Goal: Transaction & Acquisition: Register for event/course

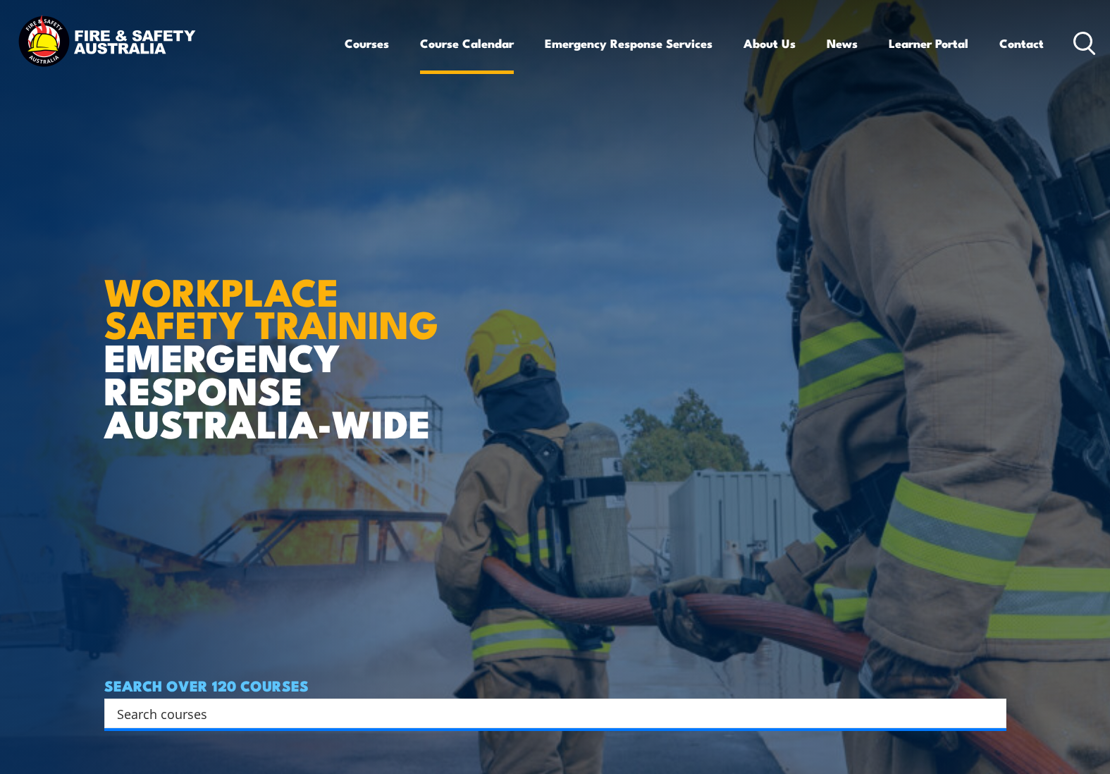
click at [457, 38] on link "Course Calendar" at bounding box center [467, 43] width 94 height 37
click at [454, 47] on link "Course Calendar" at bounding box center [467, 43] width 94 height 37
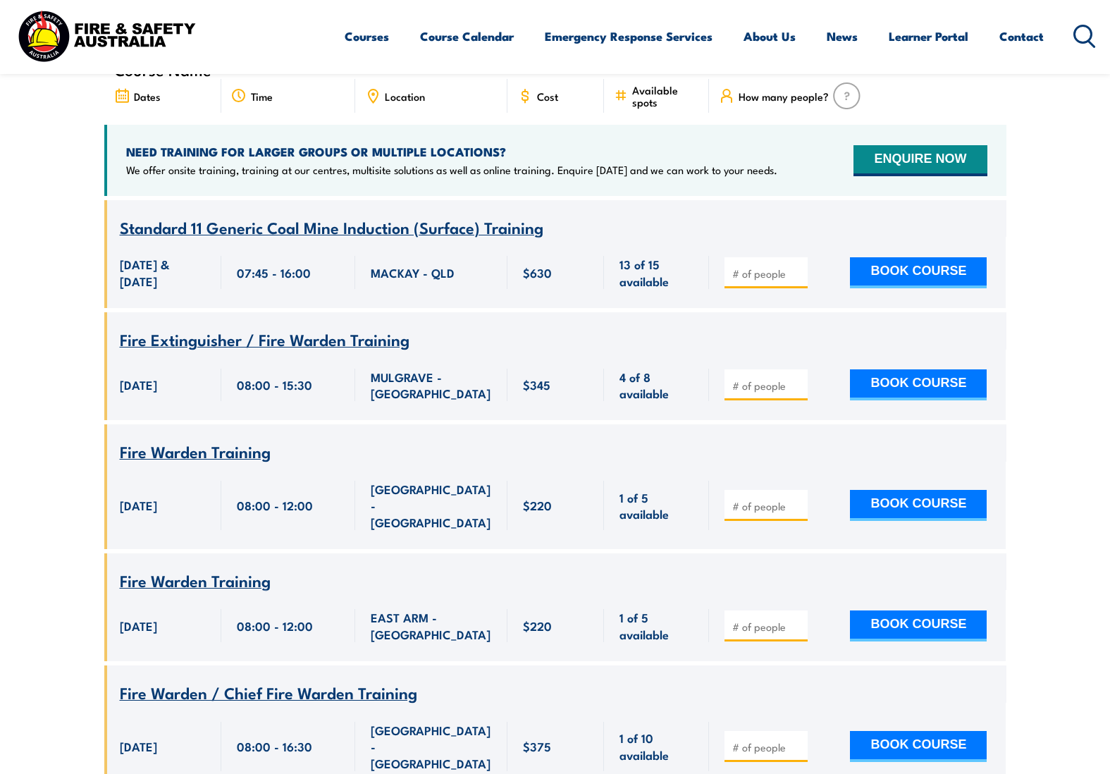
click at [748, 266] on input "number" at bounding box center [767, 273] width 70 height 14
type input "1"
click at [800, 266] on input "1" at bounding box center [767, 273] width 70 height 14
click at [918, 257] on button "BOOK COURSE" at bounding box center [918, 272] width 137 height 31
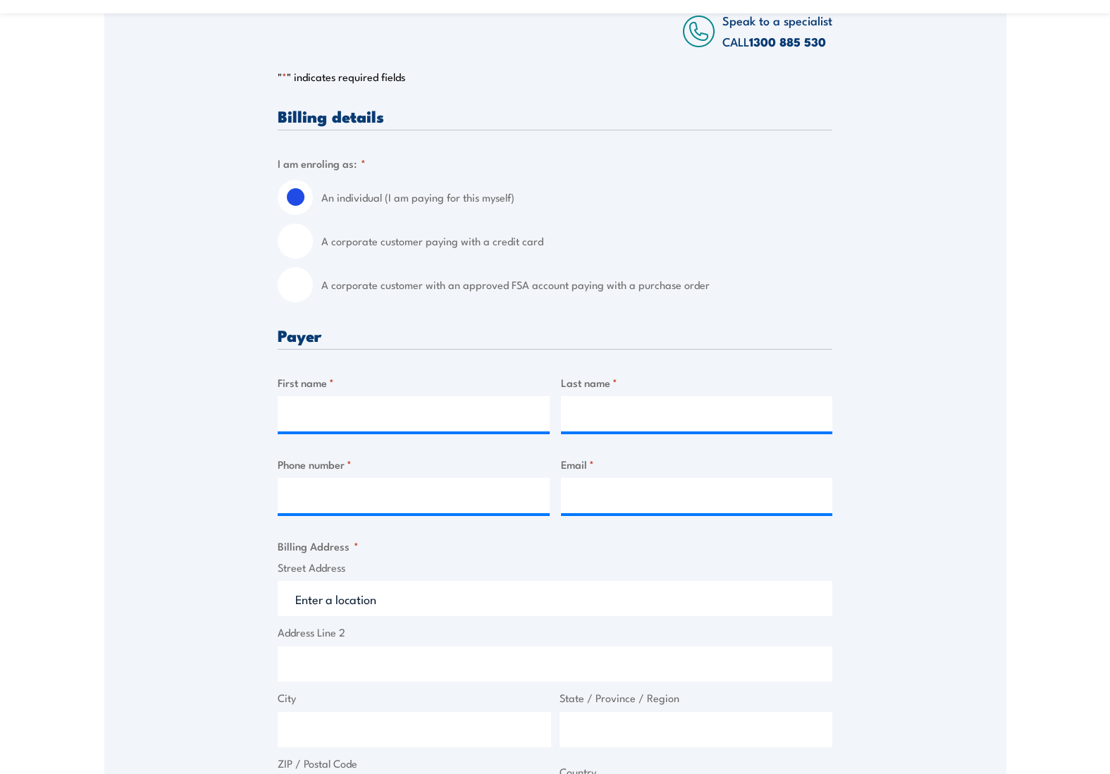
scroll to position [317, 0]
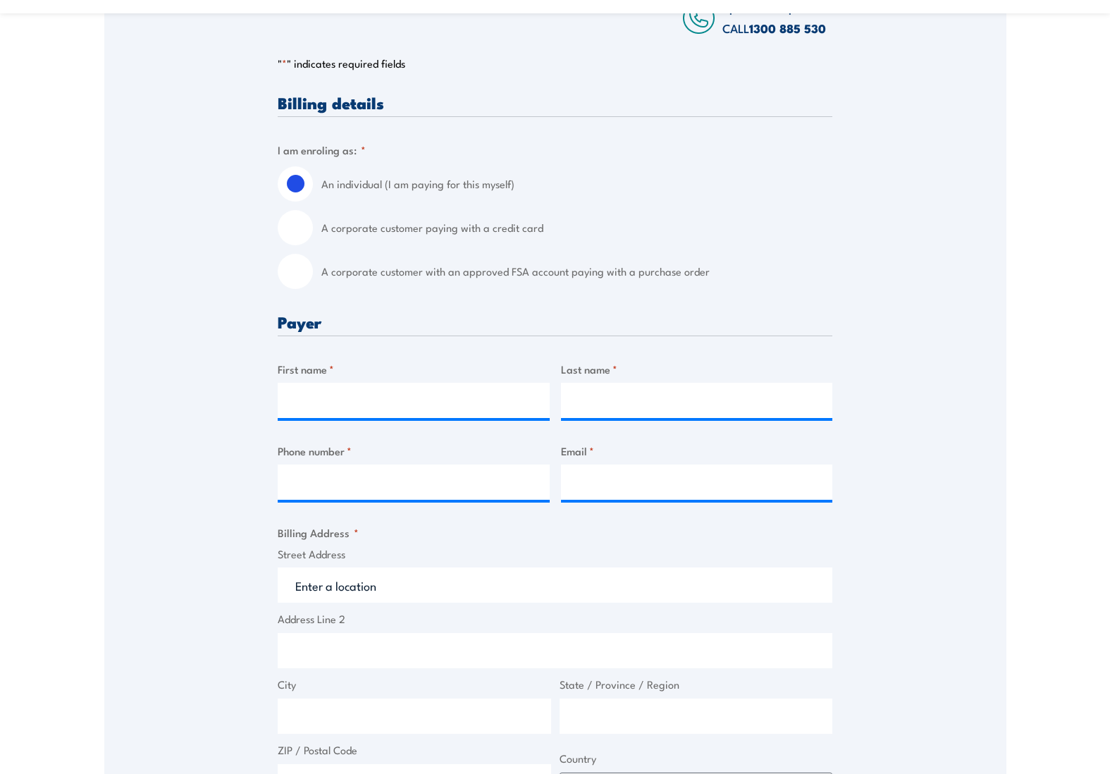
click at [299, 241] on input "A corporate customer paying with a credit card" at bounding box center [295, 227] width 35 height 35
radio input "true"
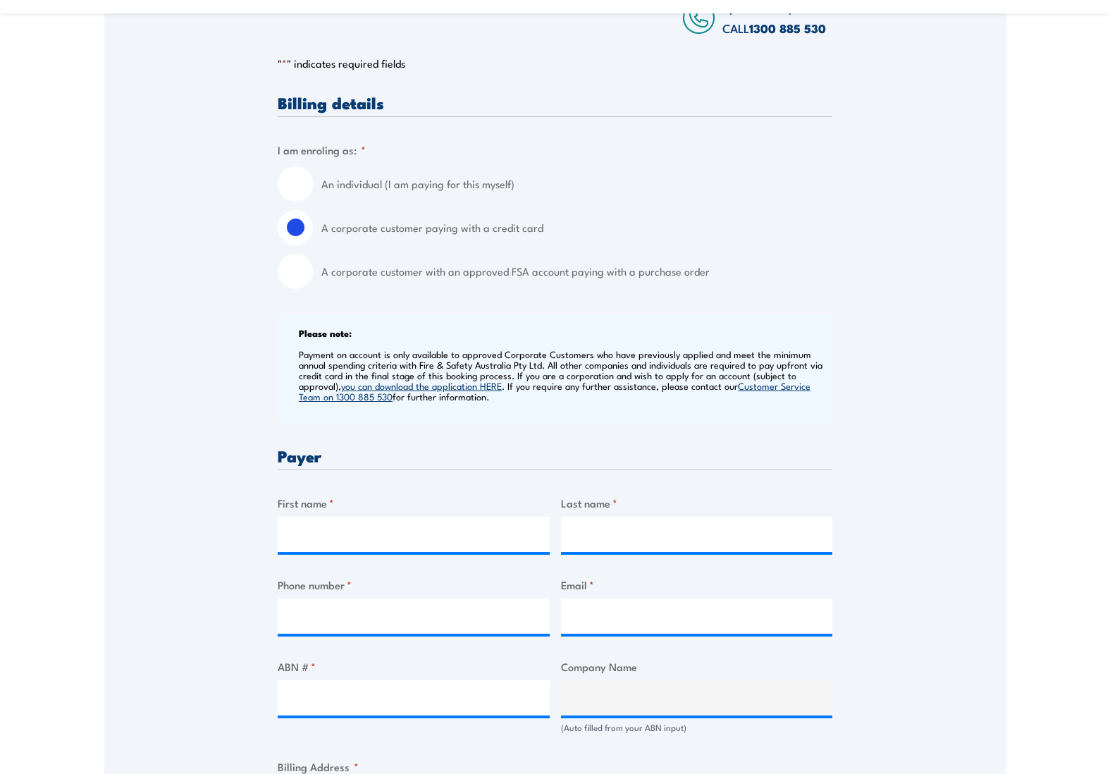
click at [314, 283] on div "A corporate customer with an approved FSA account paying with a purchase order" at bounding box center [555, 271] width 555 height 35
click at [299, 281] on input "A corporate customer with an approved FSA account paying with a purchase order" at bounding box center [295, 271] width 35 height 35
radio input "true"
drag, startPoint x: 401, startPoint y: 283, endPoint x: 622, endPoint y: 291, distance: 221.4
click at [619, 289] on label "A corporate customer with an approved FSA account paying with a purchase order" at bounding box center [576, 271] width 511 height 35
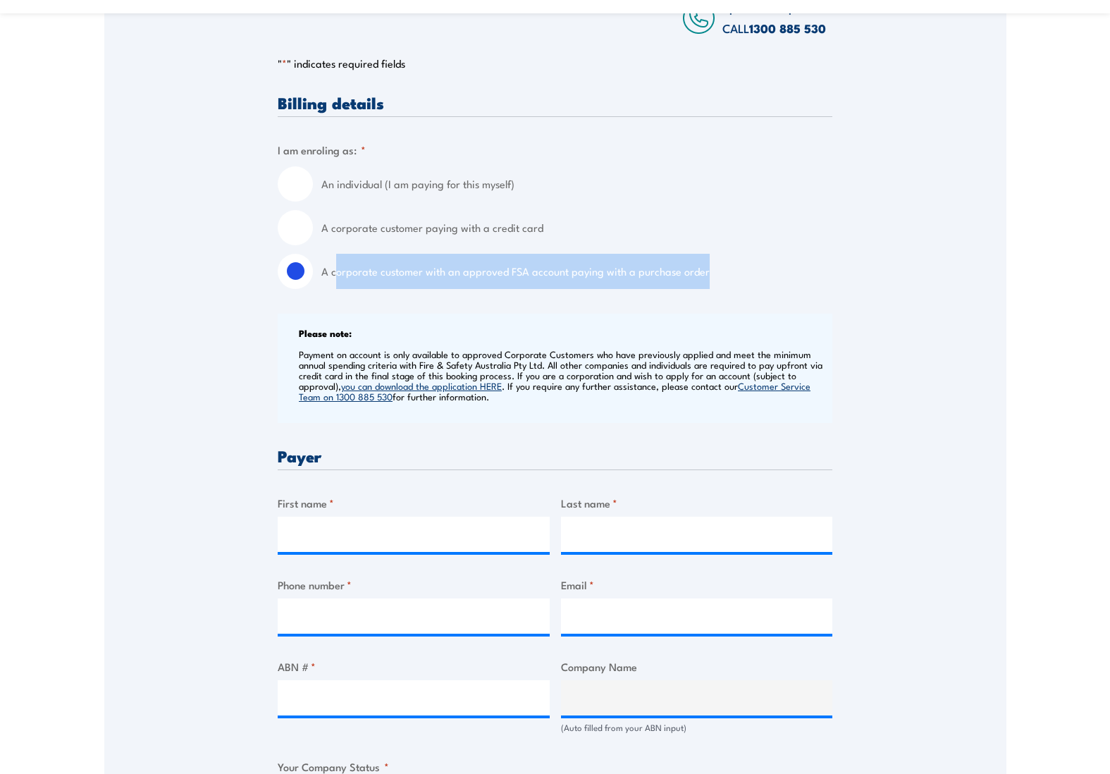
drag, startPoint x: 338, startPoint y: 283, endPoint x: 738, endPoint y: 278, distance: 399.5
click at [738, 278] on label "A corporate customer with an approved FSA account paying with a purchase order" at bounding box center [576, 271] width 511 height 35
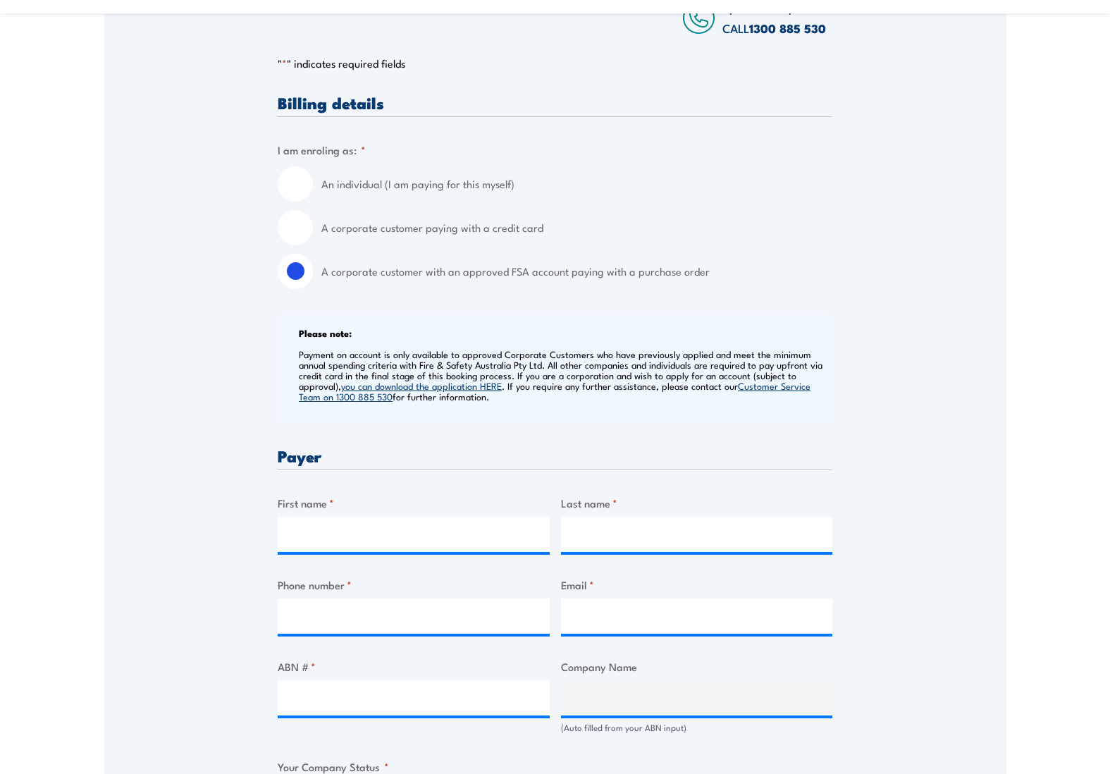
click at [368, 239] on label "A corporate customer paying with a credit card" at bounding box center [576, 227] width 511 height 35
click at [313, 239] on input "A corporate customer paying with a credit card" at bounding box center [295, 227] width 35 height 35
radio input "true"
drag, startPoint x: 374, startPoint y: 239, endPoint x: 521, endPoint y: 236, distance: 147.3
click at [521, 236] on label "A corporate customer paying with a credit card" at bounding box center [576, 227] width 511 height 35
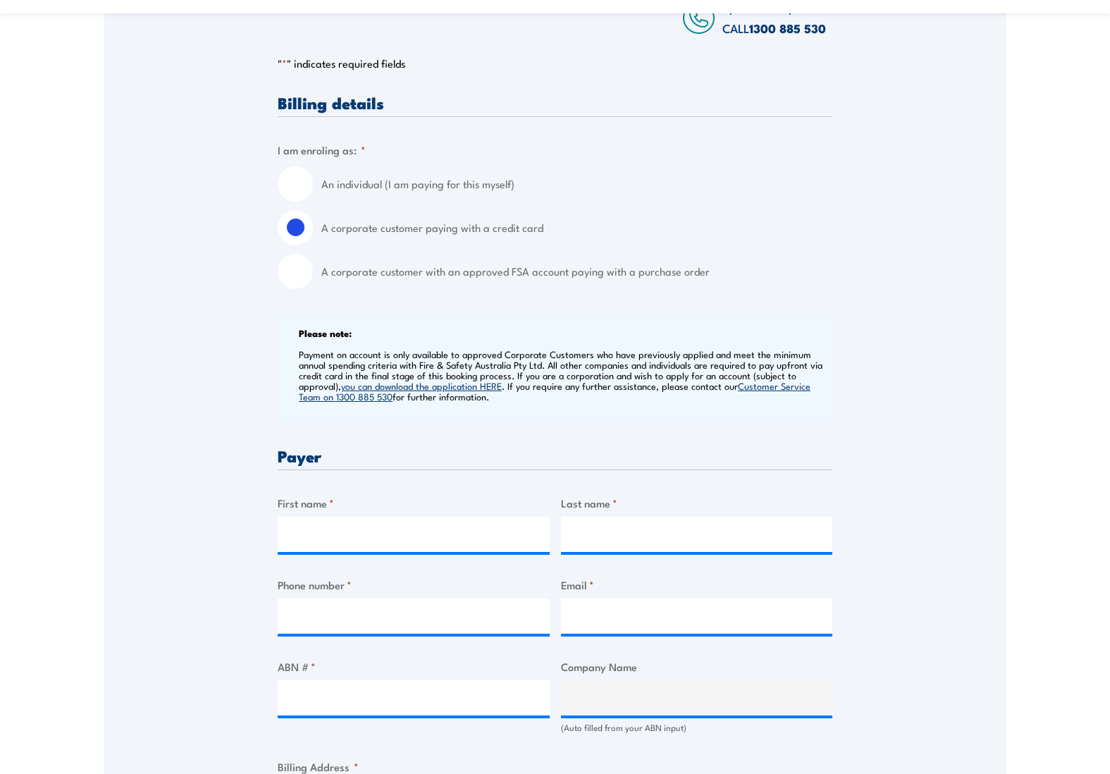
click at [398, 202] on label "An individual (I am paying for this myself)" at bounding box center [576, 183] width 511 height 35
click at [313, 202] on input "An individual (I am paying for this myself)" at bounding box center [295, 183] width 35 height 35
radio input "true"
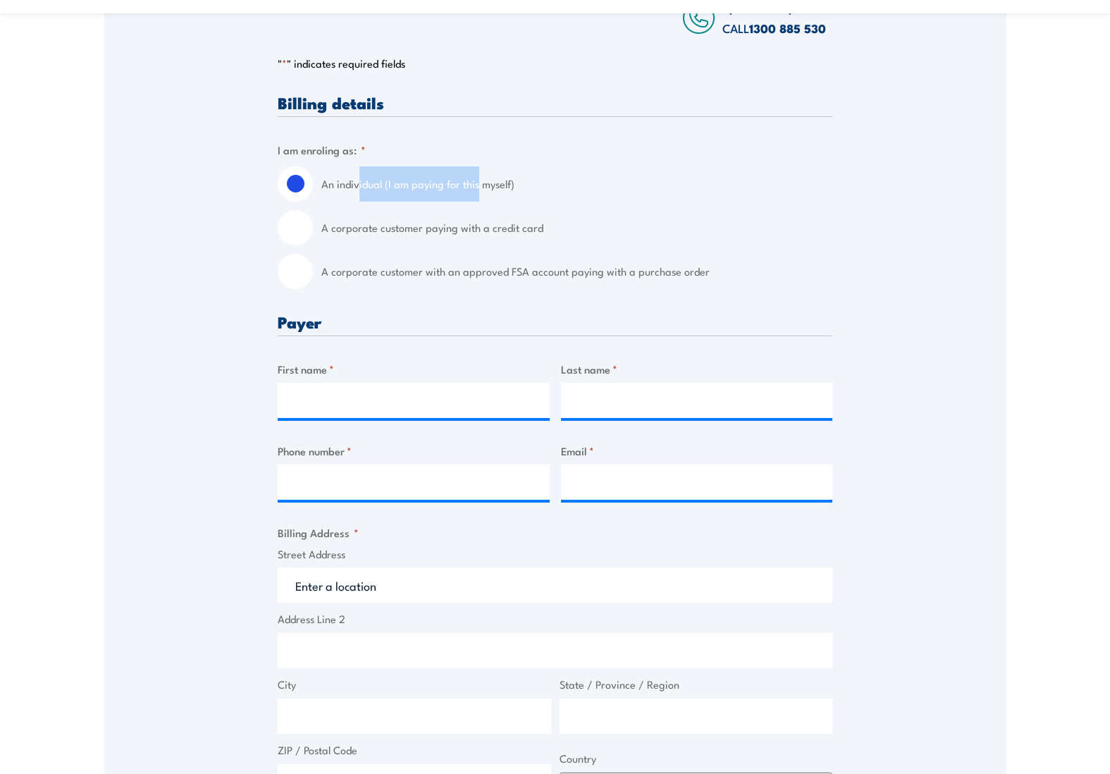
drag, startPoint x: 356, startPoint y: 194, endPoint x: 477, endPoint y: 200, distance: 121.3
click at [477, 200] on label "An individual (I am paying for this myself)" at bounding box center [576, 183] width 511 height 35
click at [573, 289] on label "A corporate customer with an approved FSA account paying with a purchase order" at bounding box center [576, 271] width 511 height 35
click at [313, 289] on input "A corporate customer with an approved FSA account paying with a purchase order" at bounding box center [295, 271] width 35 height 35
radio input "true"
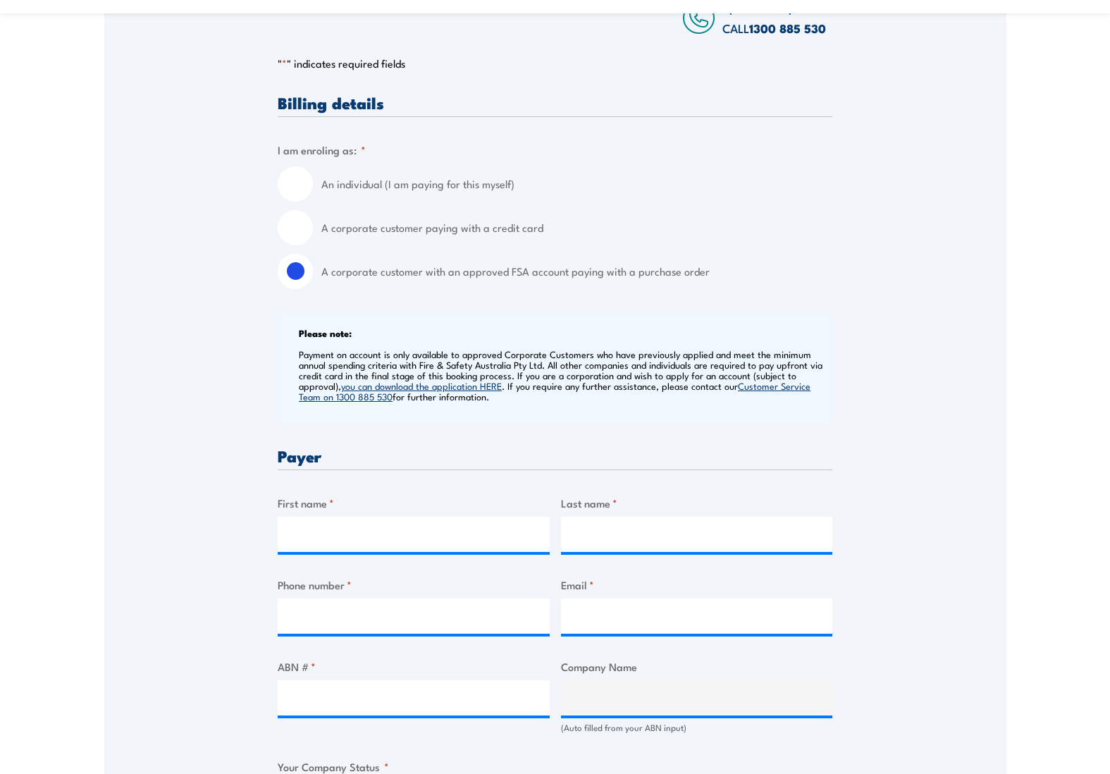
click at [303, 195] on input "An individual (I am paying for this myself)" at bounding box center [295, 183] width 35 height 35
radio input "true"
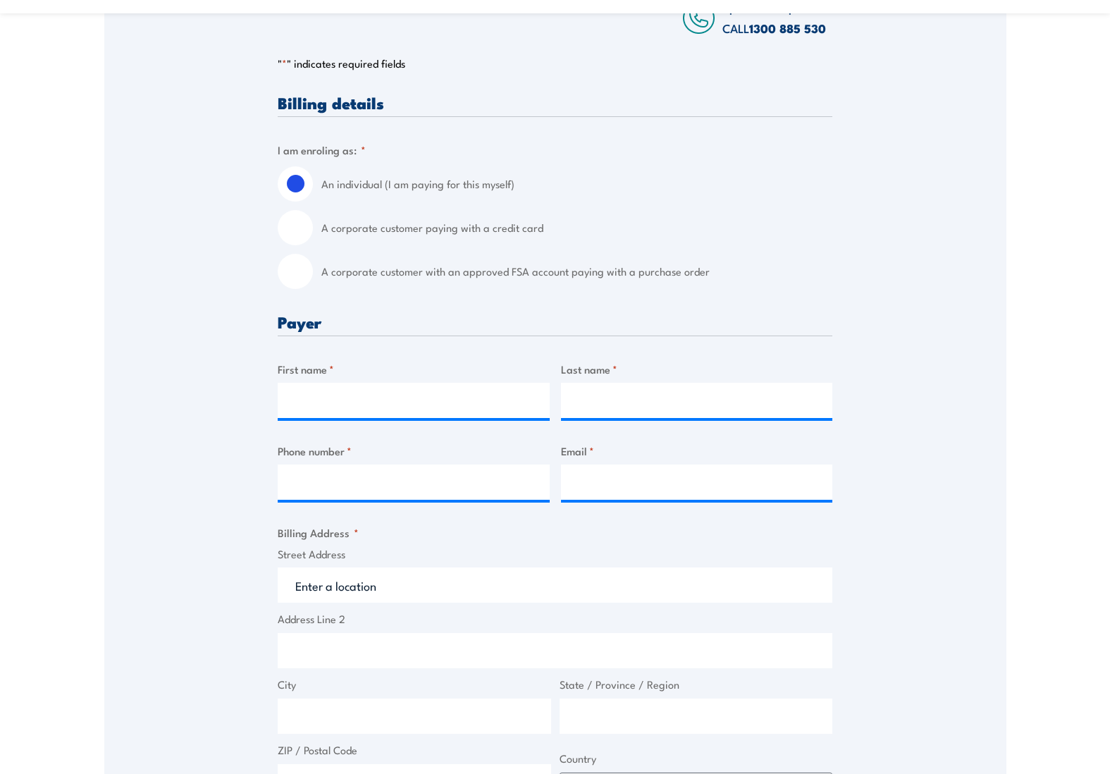
click at [298, 238] on input "A corporate customer paying with a credit card" at bounding box center [295, 227] width 35 height 35
radio input "true"
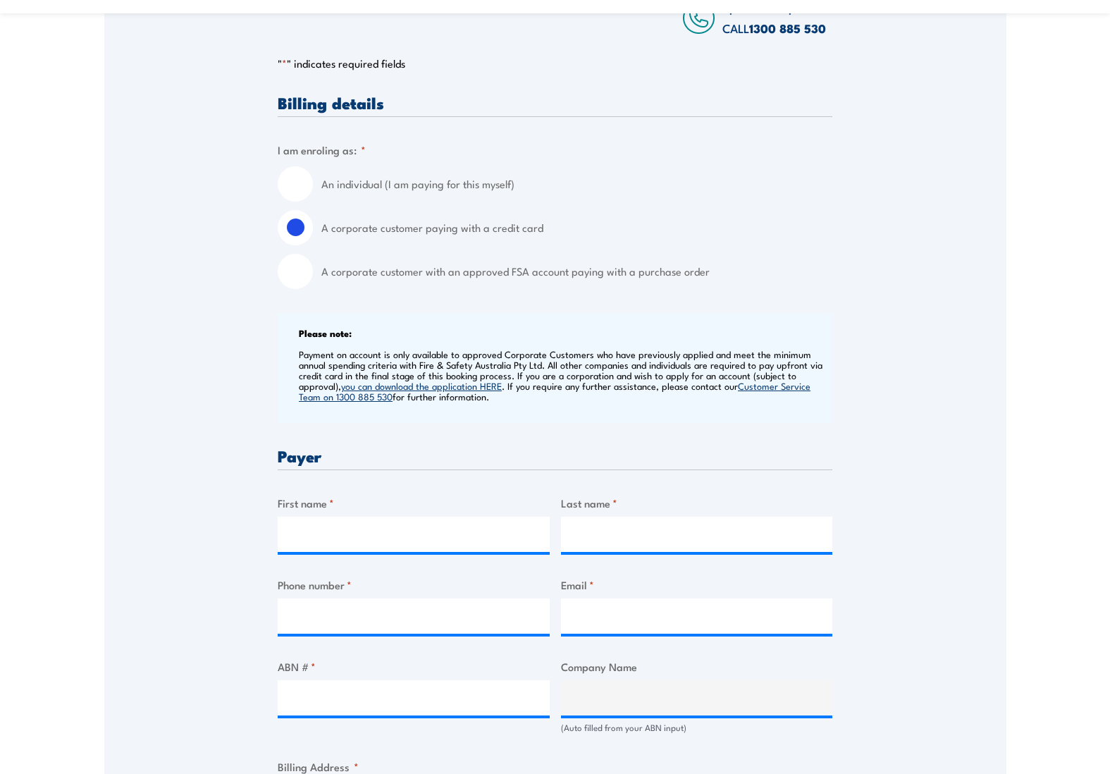
click at [295, 271] on input "A corporate customer with an approved FSA account paying with a purchase order" at bounding box center [295, 271] width 35 height 35
radio input "true"
click at [287, 182] on input "An individual (I am paying for this myself)" at bounding box center [295, 183] width 35 height 35
radio input "true"
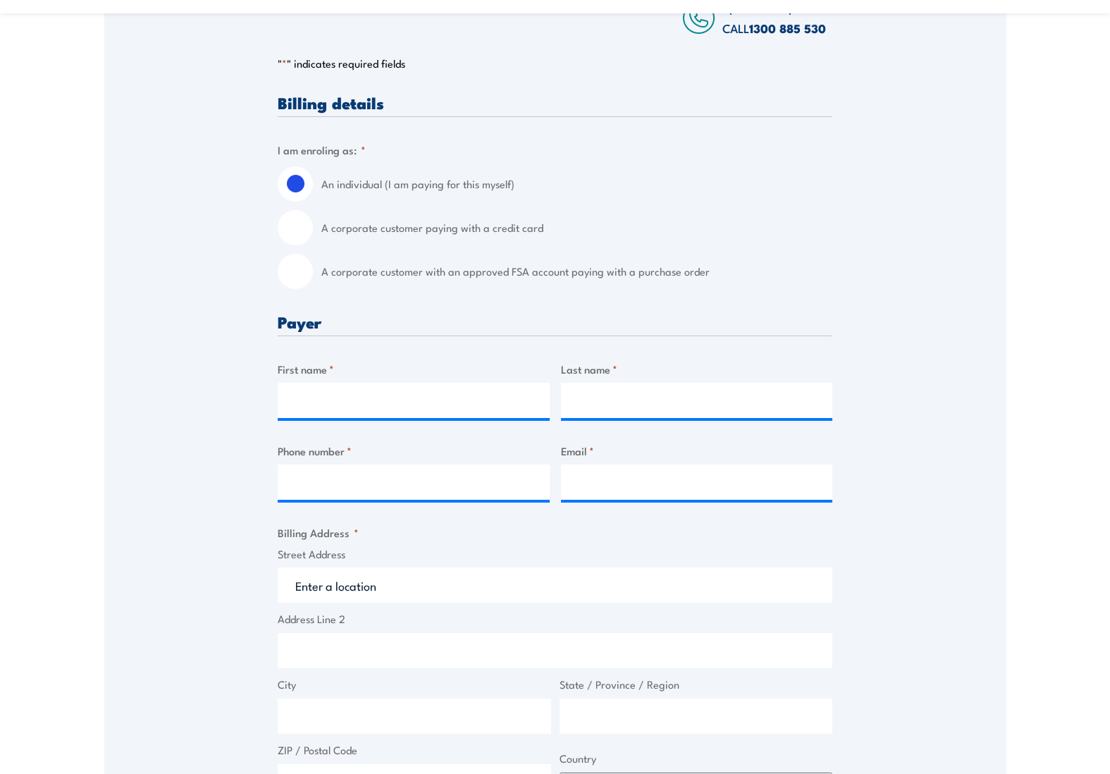
click at [306, 286] on input "A corporate customer with an approved FSA account paying with a purchase order" at bounding box center [295, 271] width 35 height 35
radio input "true"
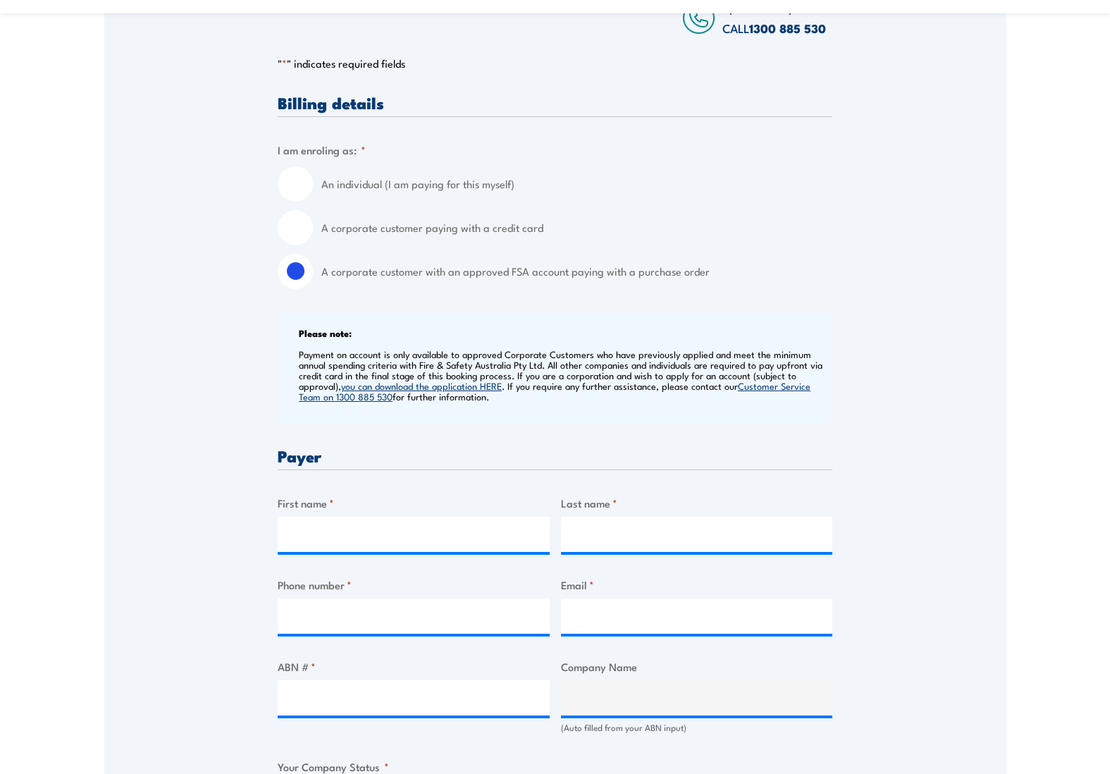
click at [301, 240] on input "A corporate customer paying with a credit card" at bounding box center [295, 227] width 35 height 35
radio input "true"
click at [305, 285] on input "A corporate customer with an approved FSA account paying with a purchase order" at bounding box center [295, 271] width 35 height 35
radio input "true"
click at [298, 238] on input "A corporate customer paying with a credit card" at bounding box center [295, 227] width 35 height 35
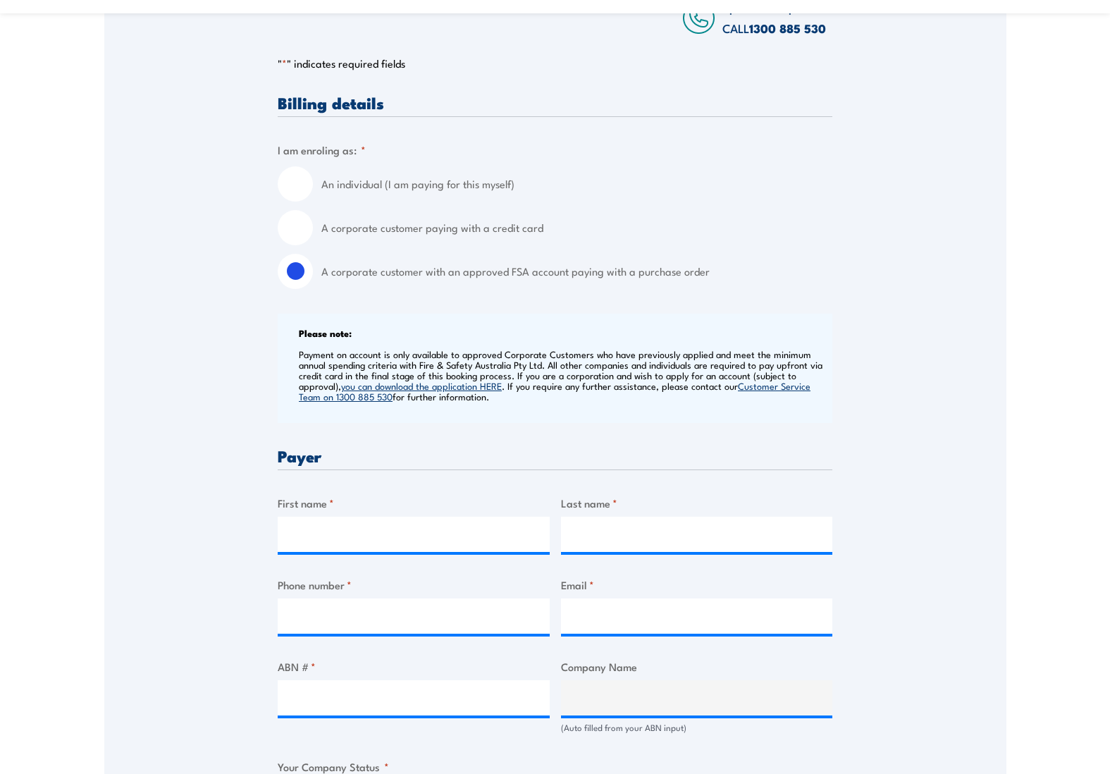
radio input "true"
click at [297, 189] on input "An individual (I am paying for this myself)" at bounding box center [295, 183] width 35 height 35
radio input "true"
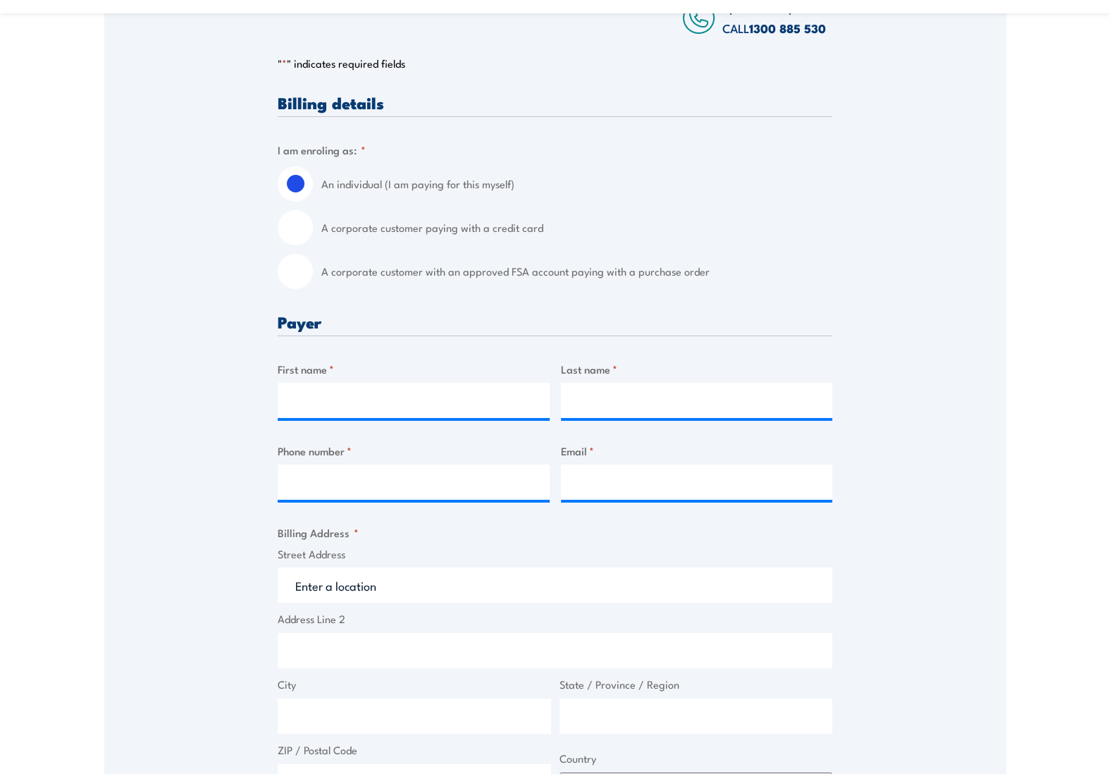
click at [302, 230] on input "A corporate customer paying with a credit card" at bounding box center [295, 227] width 35 height 35
radio input "true"
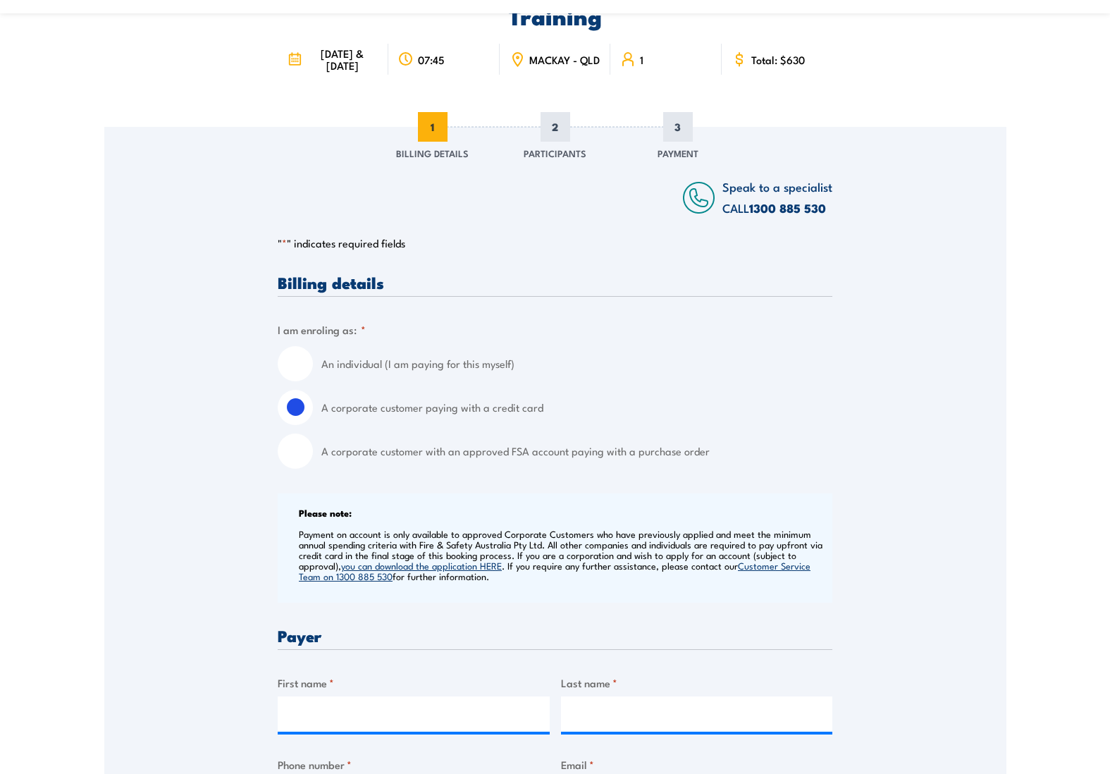
scroll to position [423, 0]
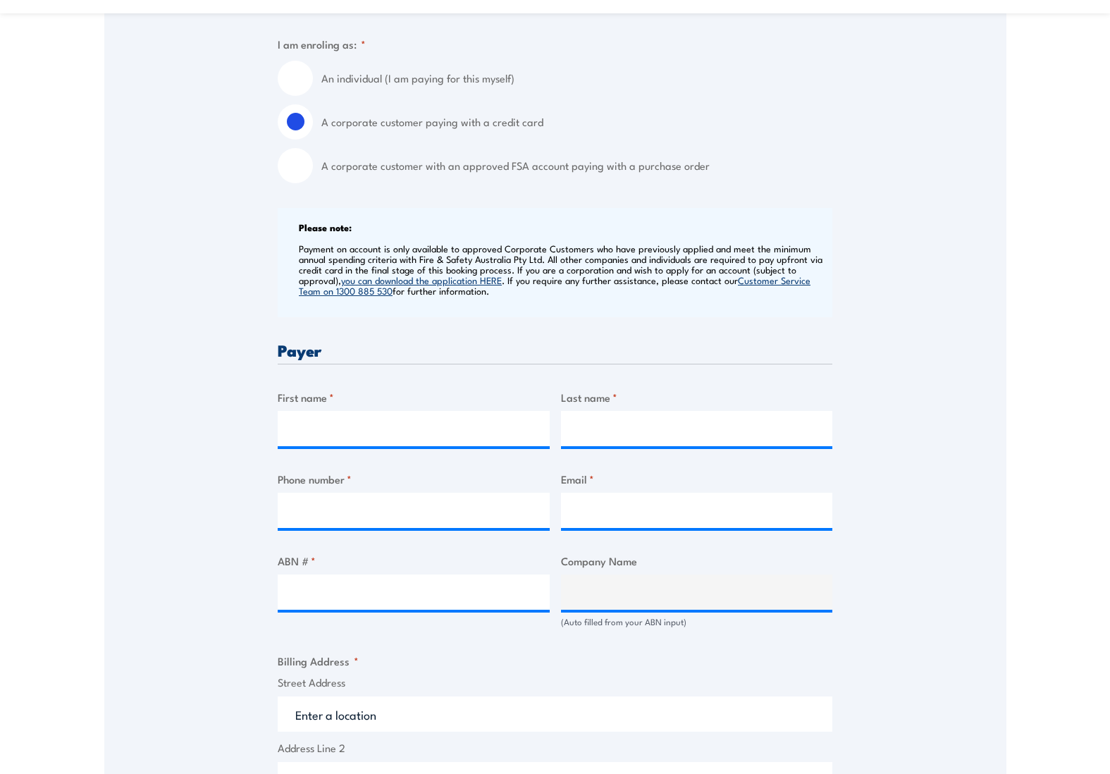
drag, startPoint x: 370, startPoint y: 419, endPoint x: 374, endPoint y: 426, distance: 8.2
click at [372, 421] on div "First name *" at bounding box center [414, 417] width 272 height 57
drag, startPoint x: 378, startPoint y: 445, endPoint x: 383, endPoint y: 454, distance: 10.7
click at [378, 445] on input "First name *" at bounding box center [414, 428] width 272 height 35
type input "Paul"
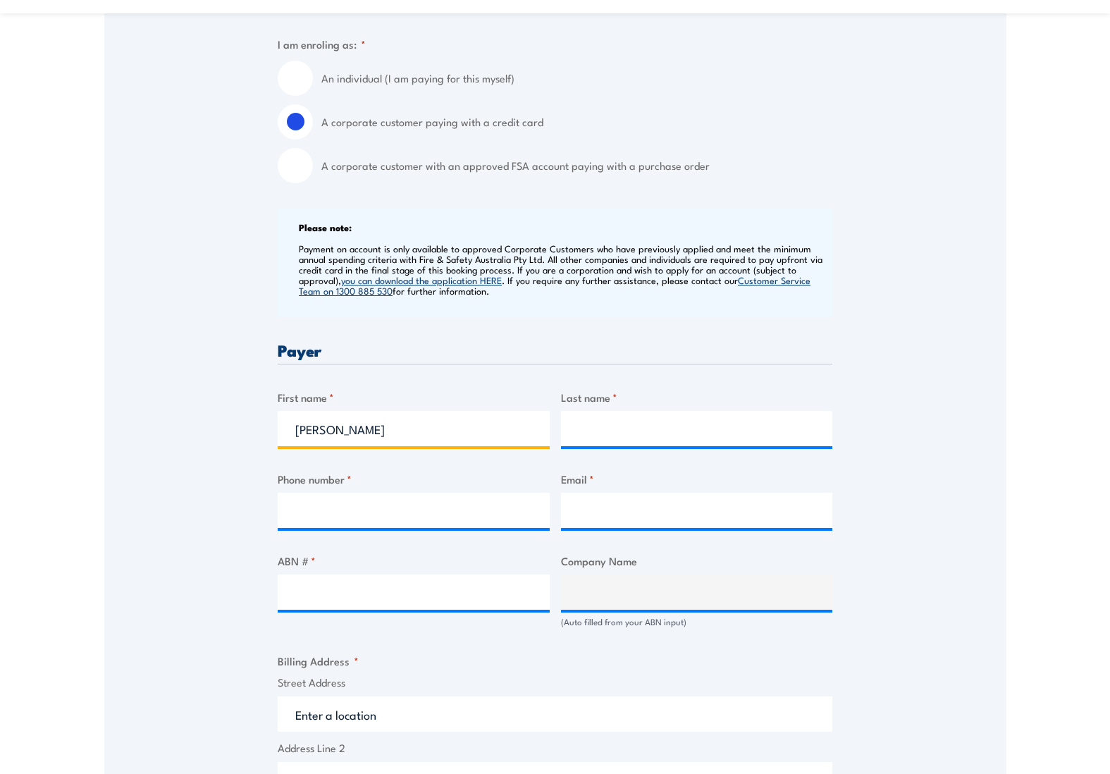
type input "Flood"
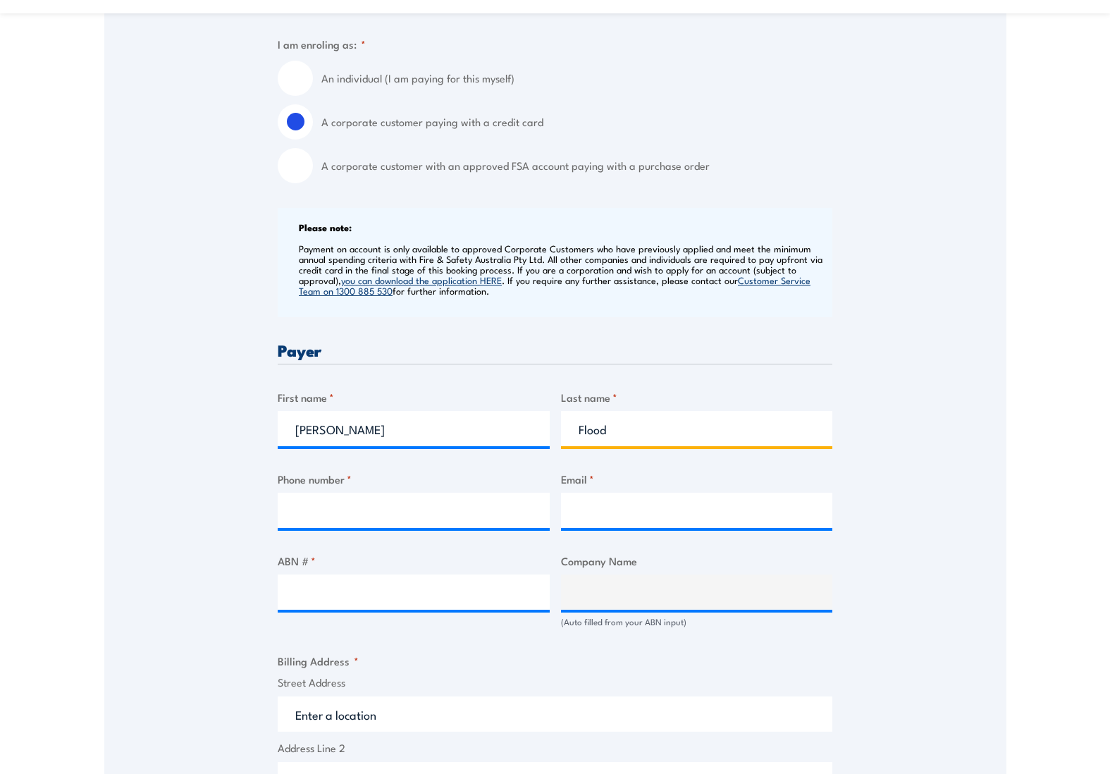
type input "0428493771"
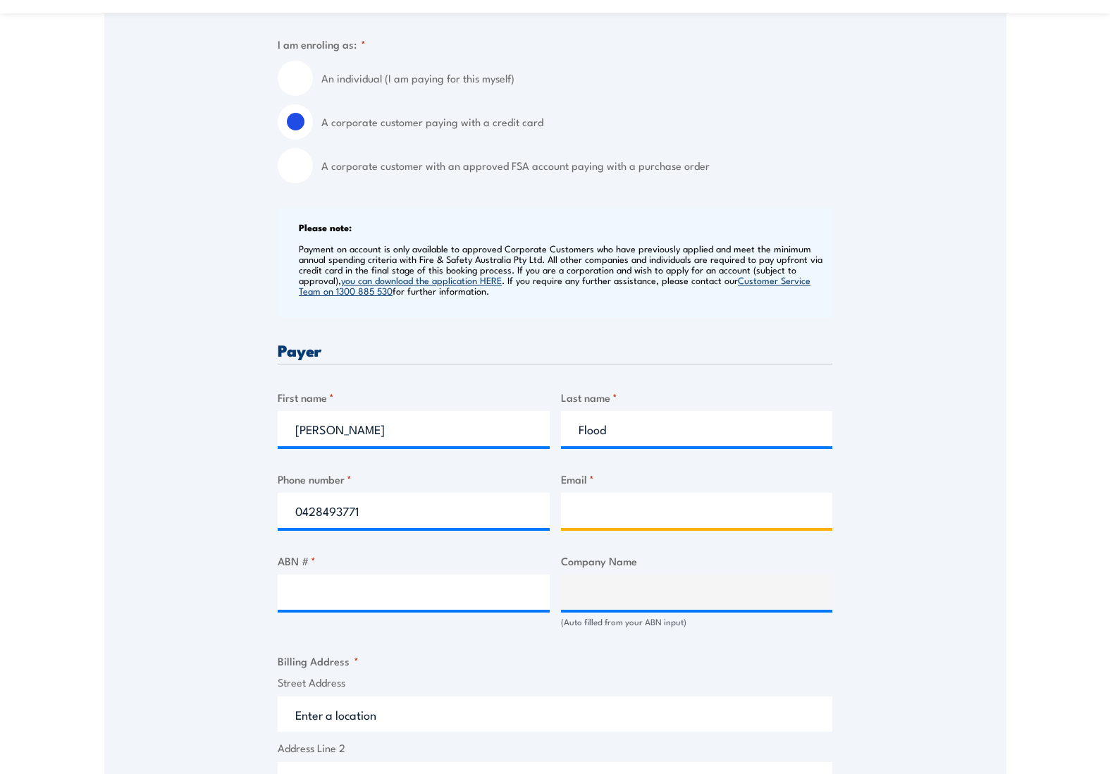
type input "paul@safetysystems.net.au"
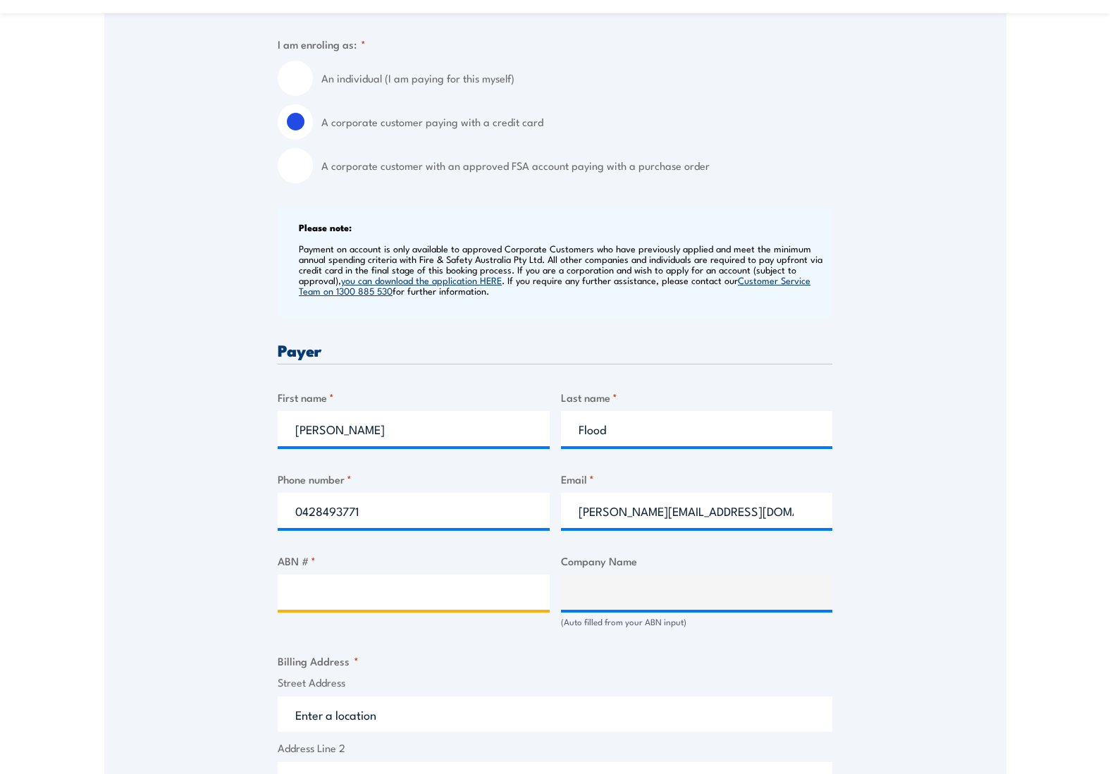
click at [369, 609] on input "ABN # *" at bounding box center [414, 591] width 272 height 35
click at [364, 607] on input "ABN # *" at bounding box center [414, 591] width 272 height 35
type input "s"
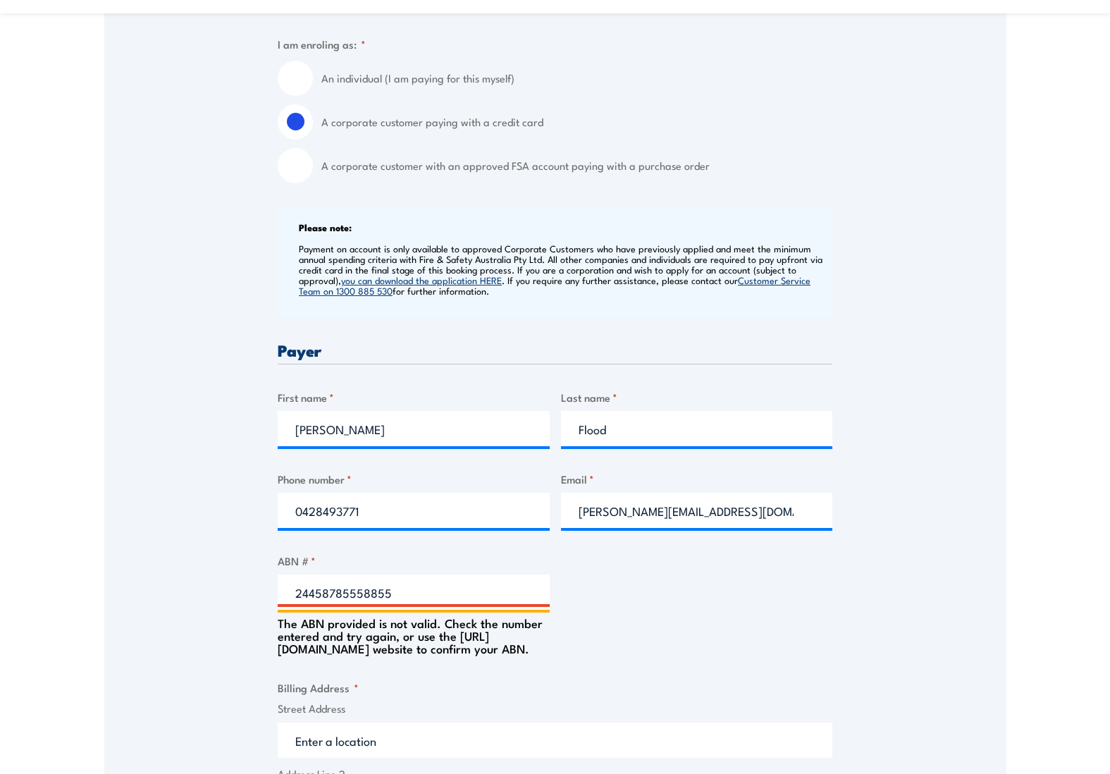
type input "24458785558855"
click at [302, 85] on input "An individual (I am paying for this myself)" at bounding box center [295, 78] width 35 height 35
radio input "true"
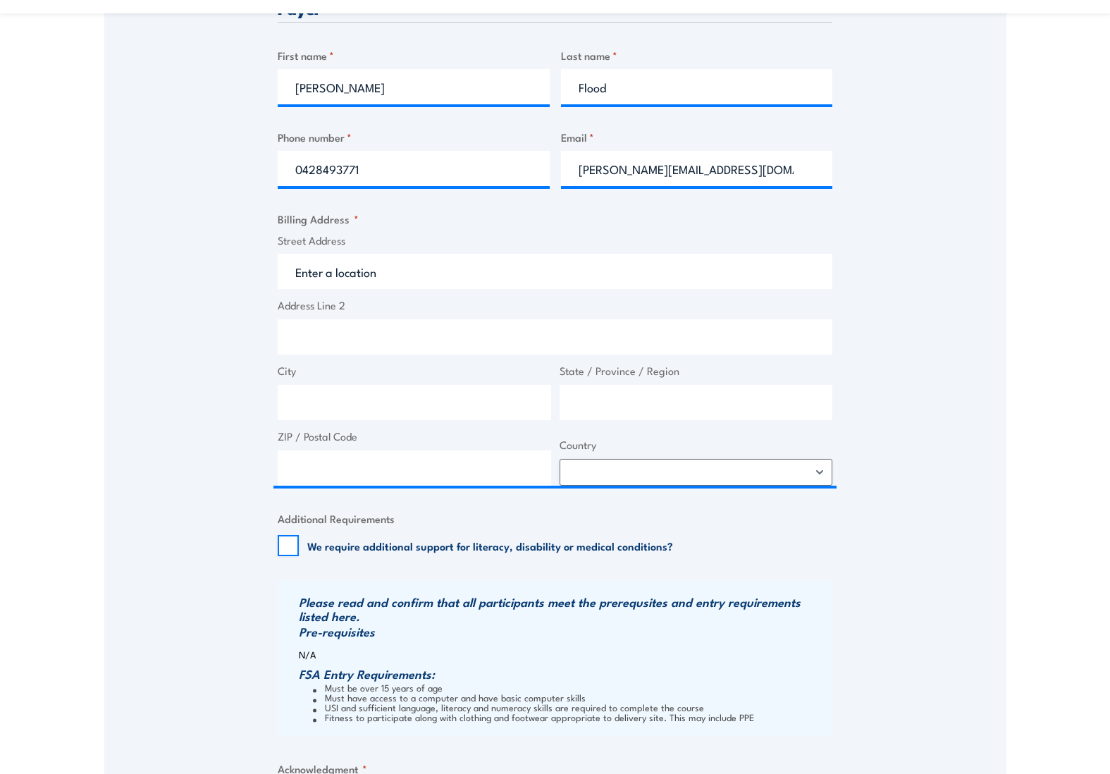
scroll to position [634, 0]
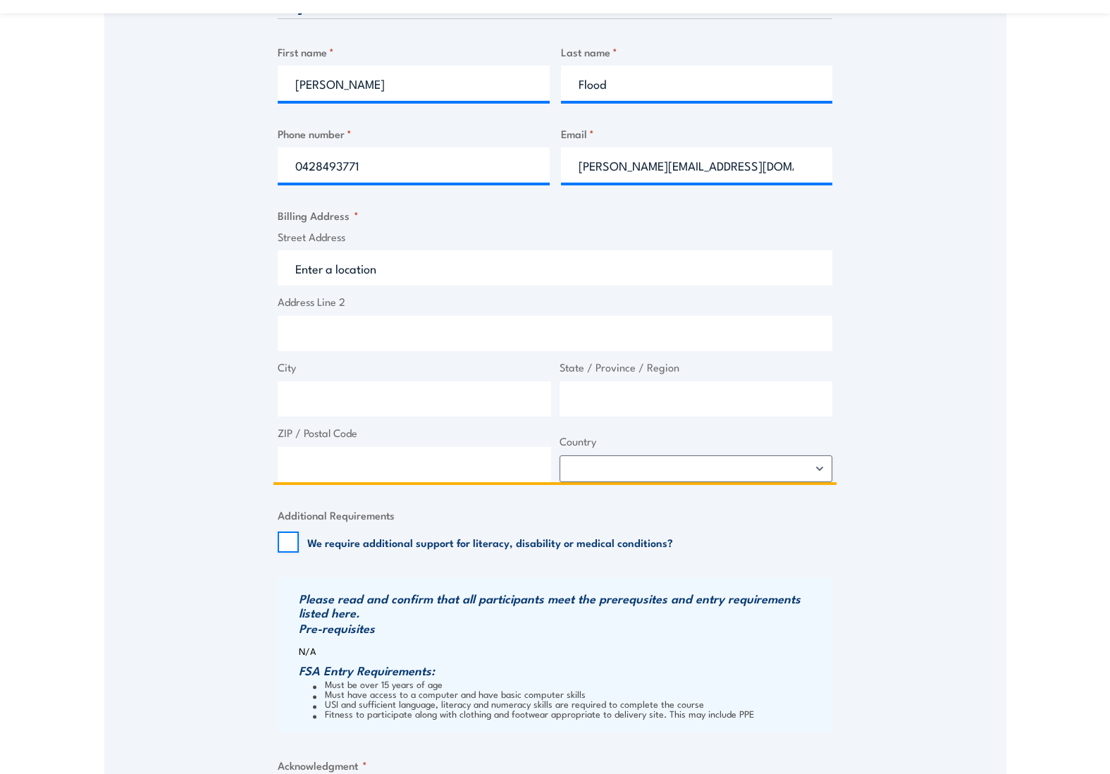
click at [417, 279] on input "Street Address" at bounding box center [555, 267] width 555 height 35
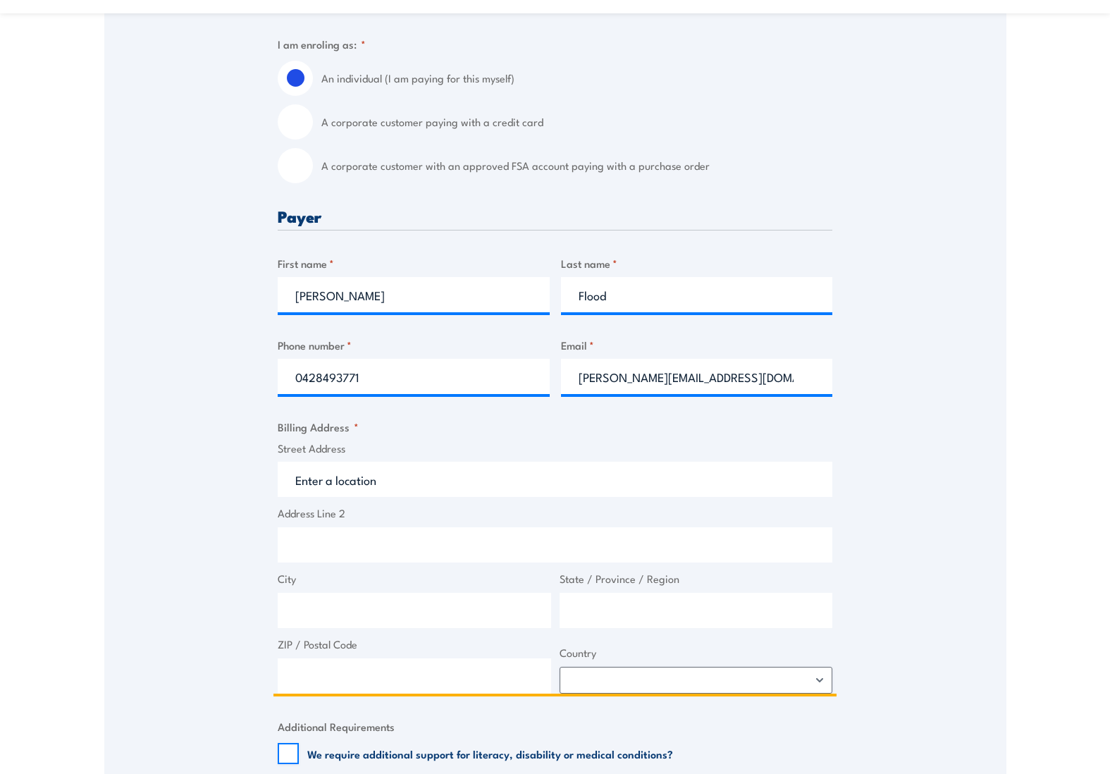
scroll to position [740, 0]
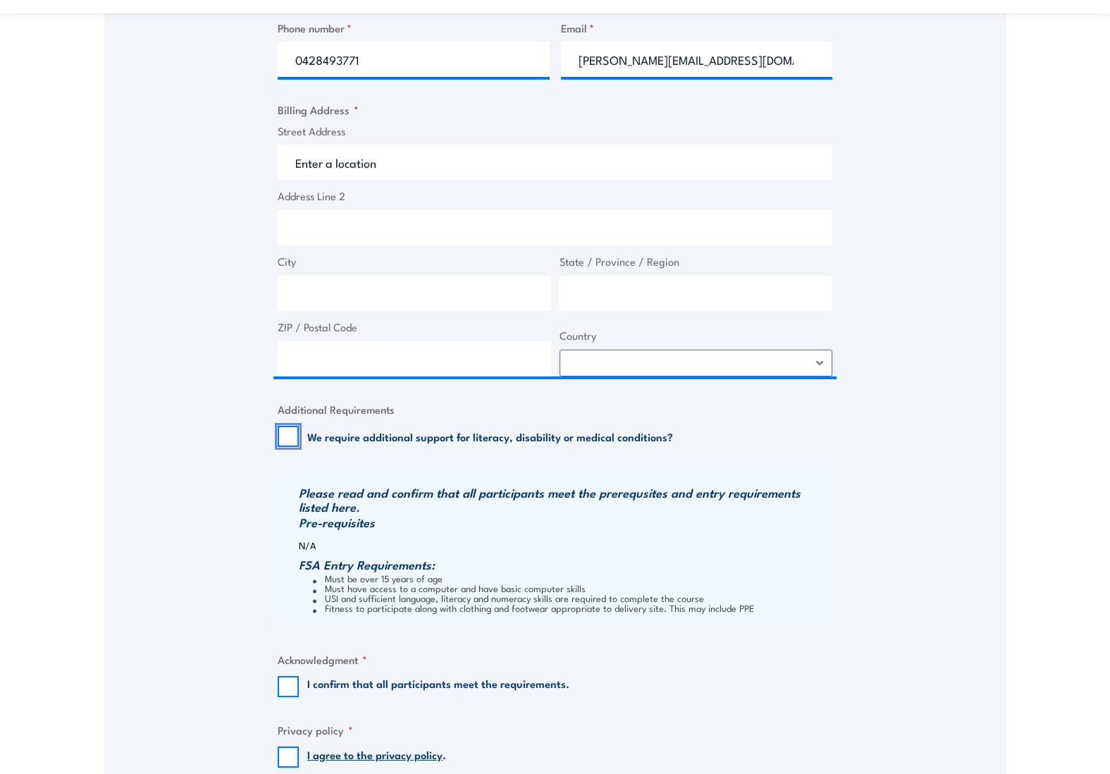
click at [295, 447] on input "We require additional support for literacy, disability or medical conditions?" at bounding box center [288, 436] width 21 height 21
click at [287, 444] on input "We require additional support for literacy, disability or medical conditions?" at bounding box center [288, 436] width 21 height 21
checkbox input "false"
click at [297, 691] on input "I confirm that all participants meet the requirements." at bounding box center [288, 686] width 21 height 21
checkbox input "true"
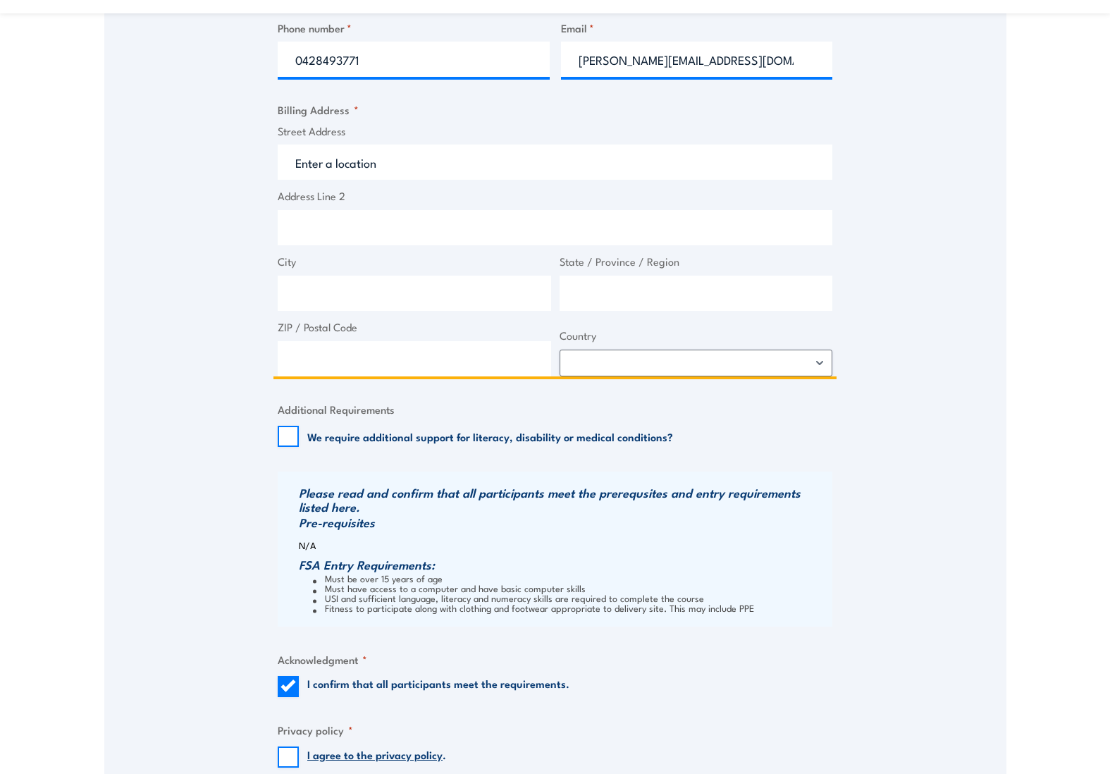
click at [349, 169] on input "Street Address" at bounding box center [555, 161] width 555 height 35
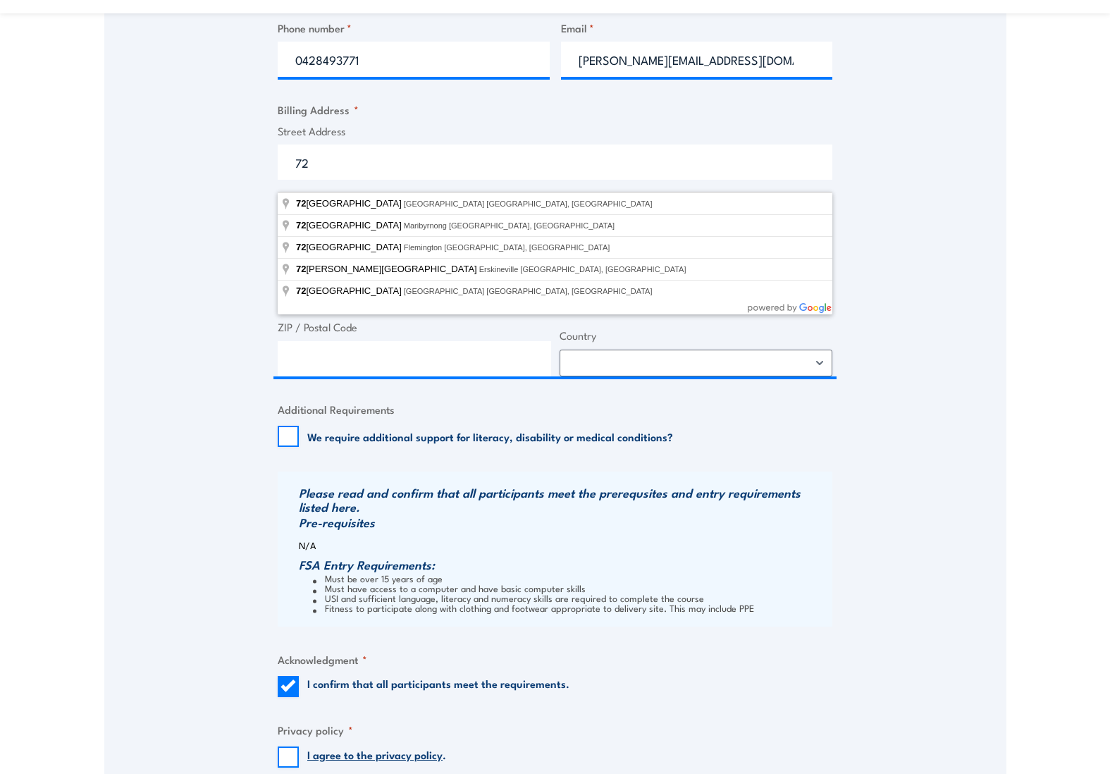
type input "72 Wests Road, Maribyrnong VIC, Australia"
type input "72 Wests Rd"
type input "Maribyrnong"
type input "Victoria"
type input "3032"
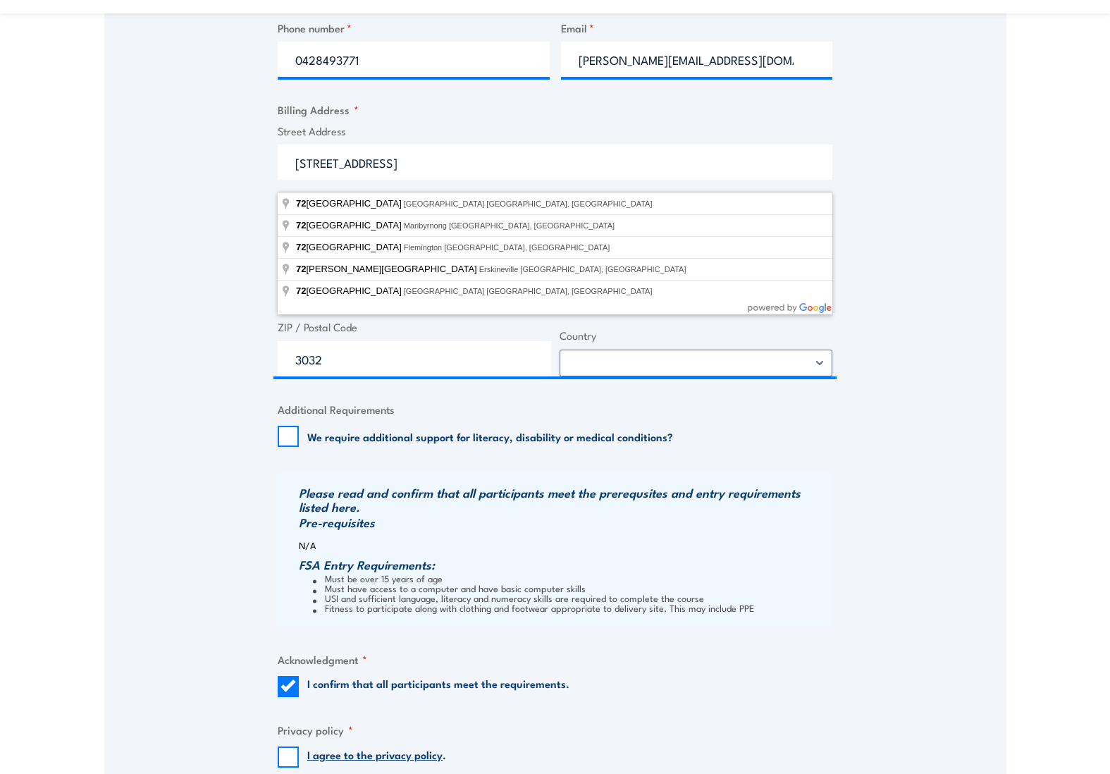
select select "[GEOGRAPHIC_DATA]"
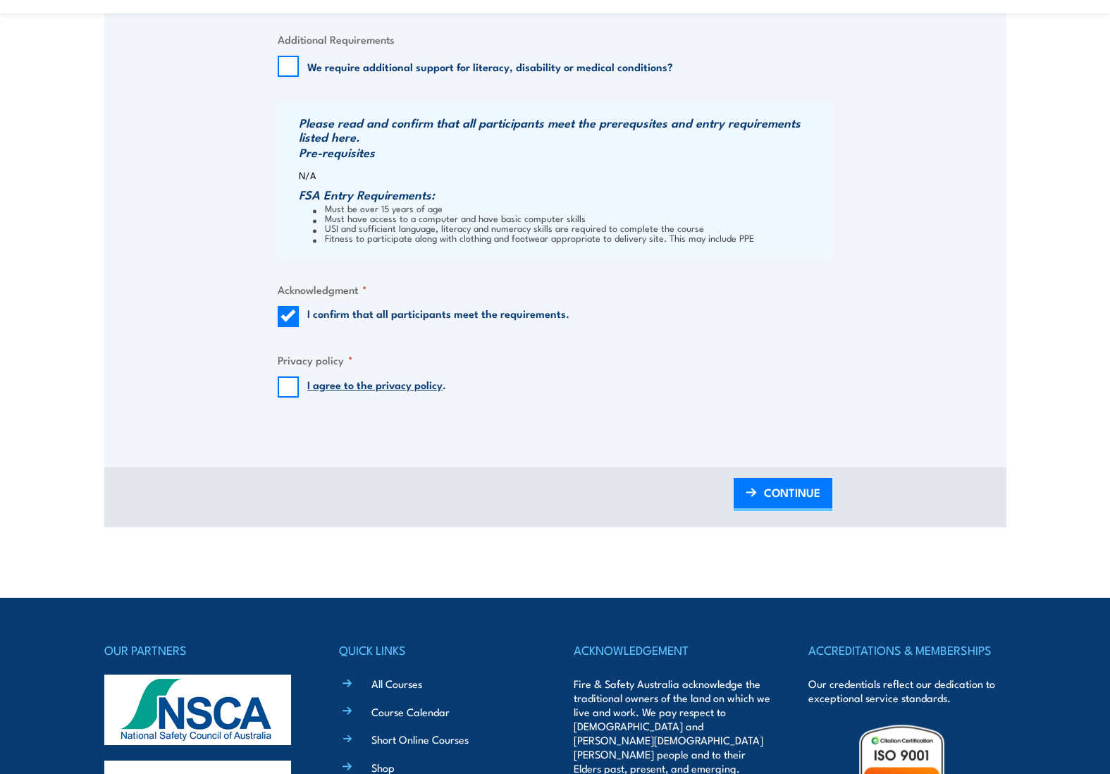
scroll to position [1104, 0]
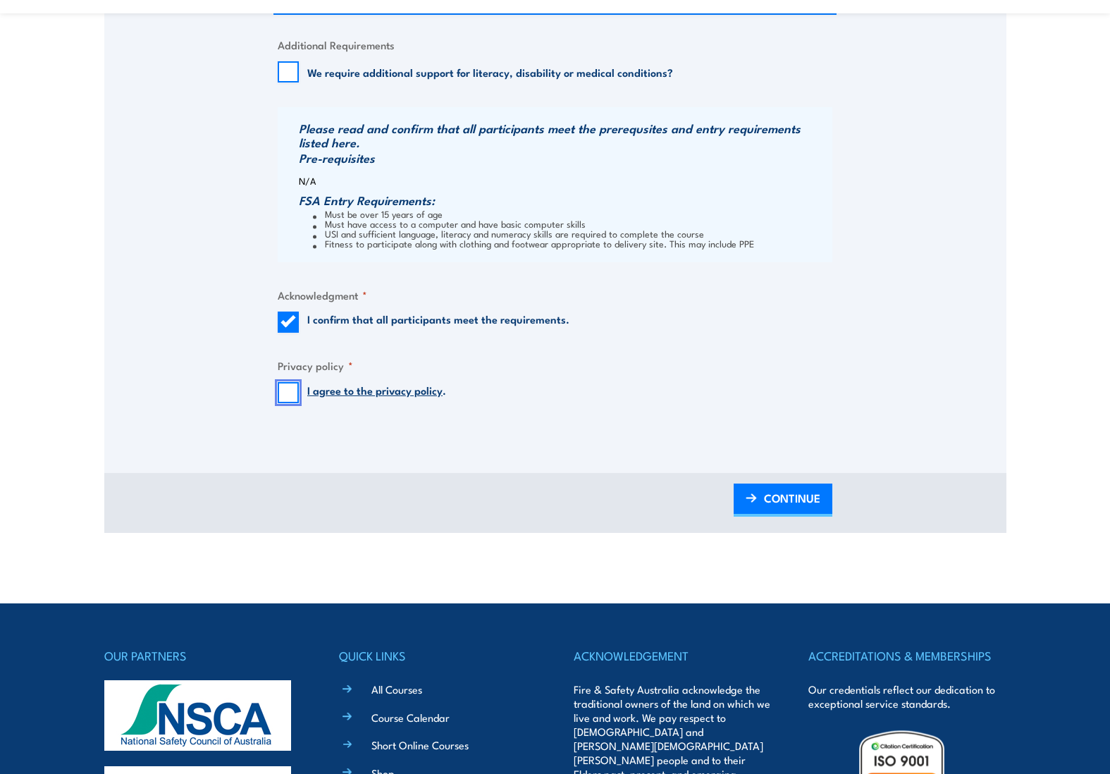
click at [296, 400] on input "I agree to the privacy policy ." at bounding box center [288, 392] width 21 height 21
checkbox input "true"
click at [793, 511] on span "CONTINUE" at bounding box center [792, 497] width 56 height 37
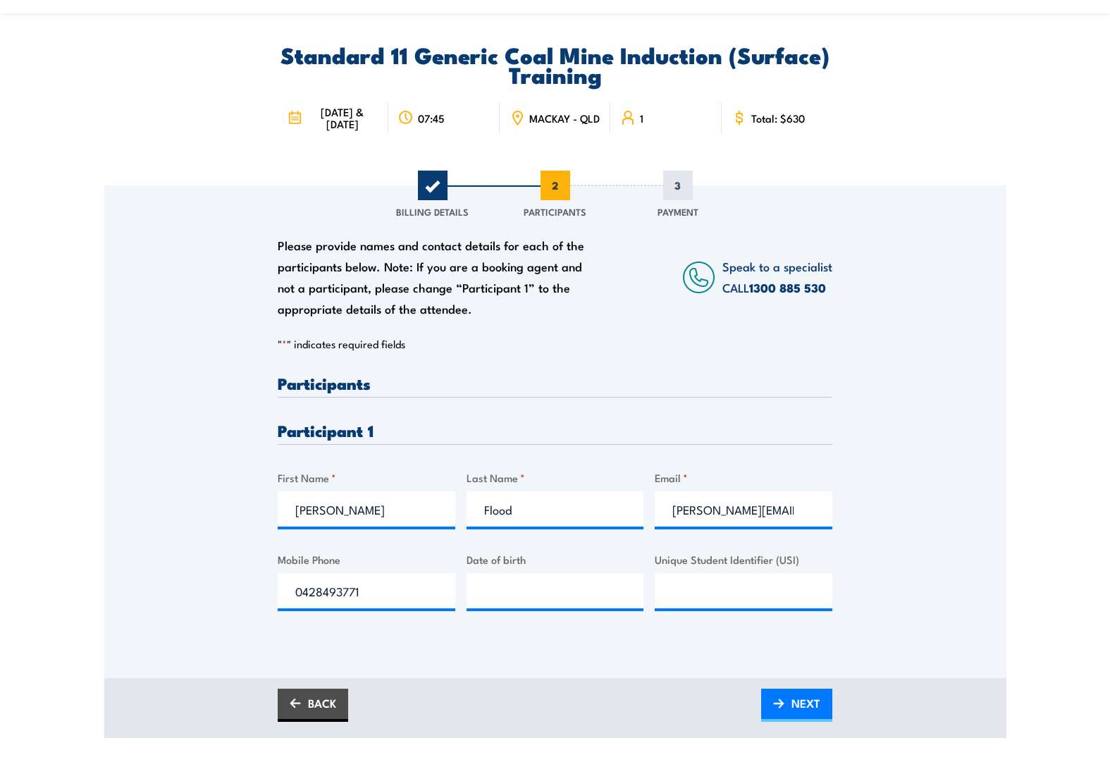
scroll to position [106, 0]
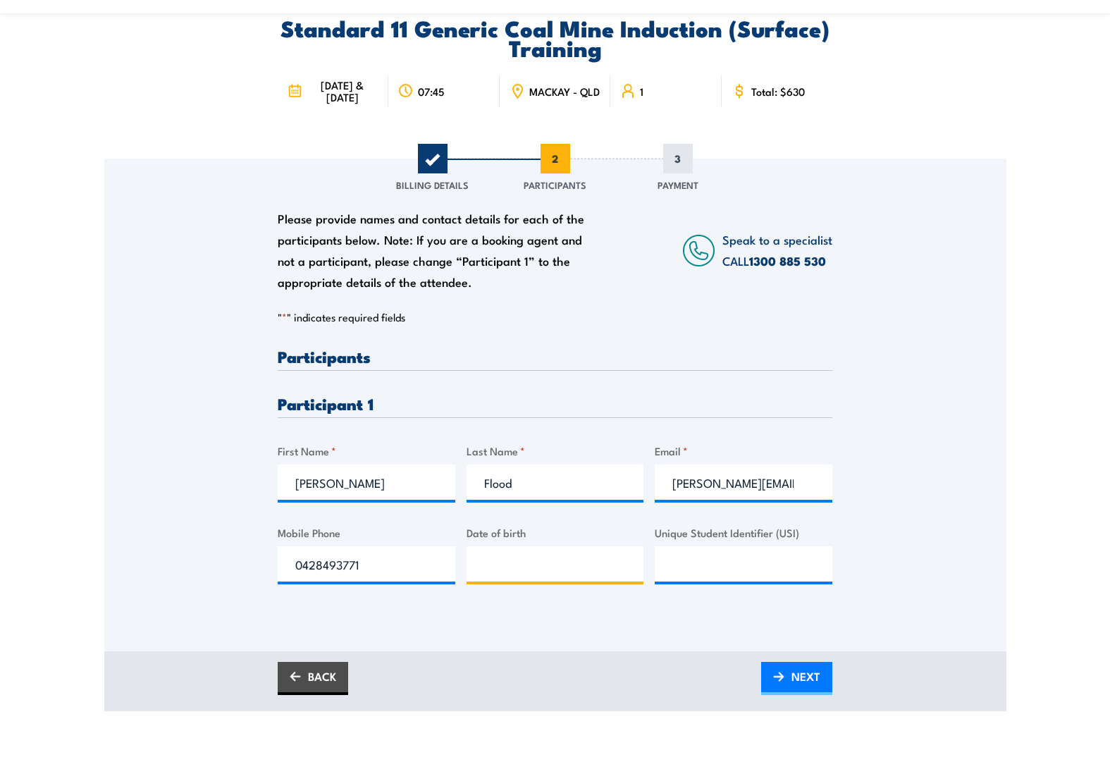
type input "__/__/____"
click at [511, 570] on input "__/__/____" at bounding box center [555, 563] width 178 height 35
click at [797, 688] on span "NEXT" at bounding box center [805, 675] width 29 height 37
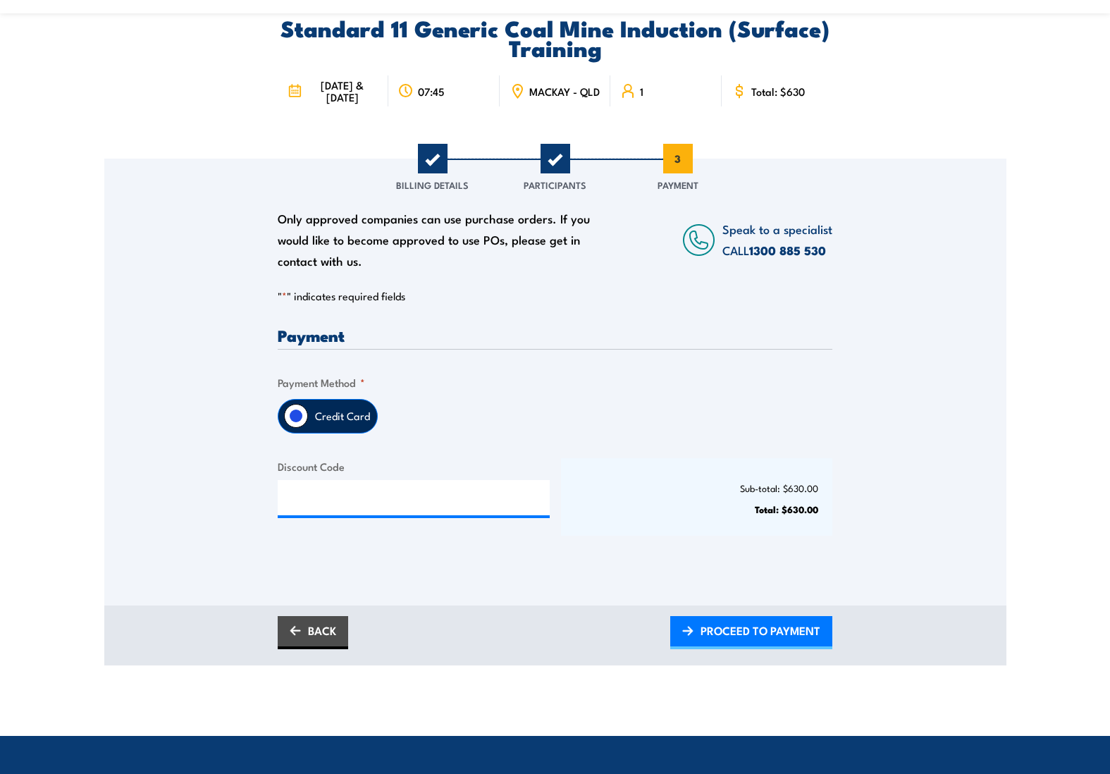
click at [594, 401] on fieldset "Payment Method * Credit Card" at bounding box center [555, 403] width 555 height 59
click at [531, 415] on div "Credit Card" at bounding box center [555, 416] width 555 height 35
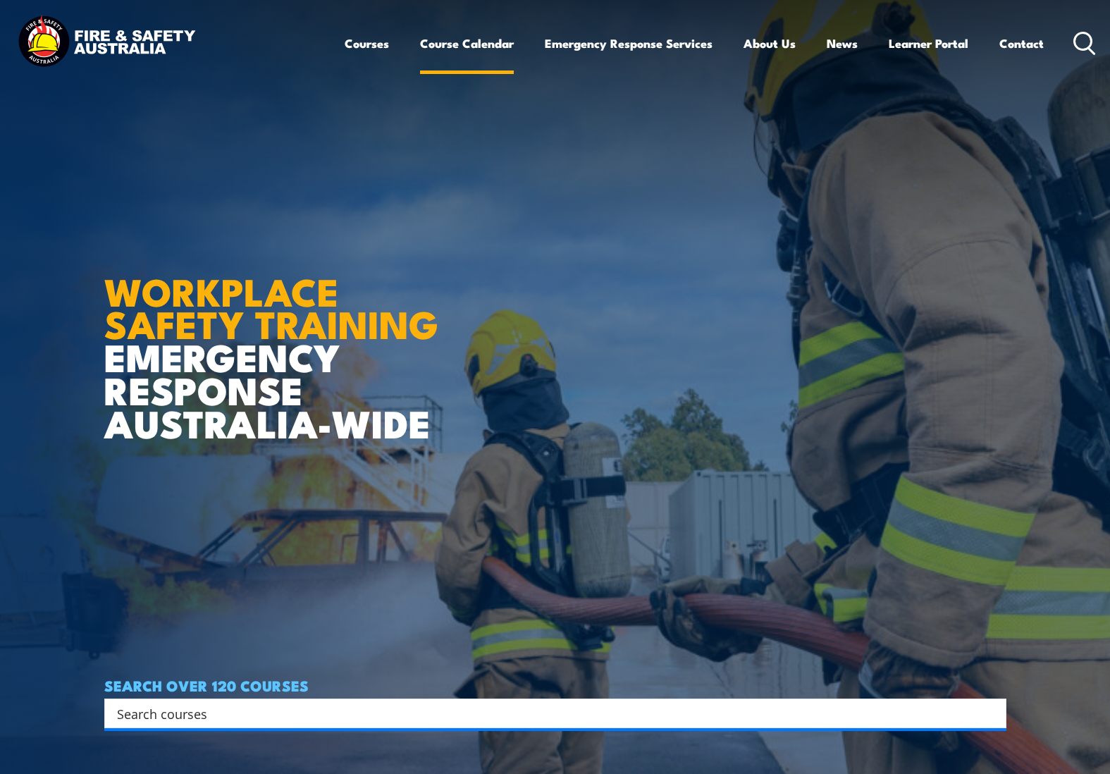
click at [492, 35] on link "Course Calendar" at bounding box center [467, 43] width 94 height 37
click at [469, 45] on link "Course Calendar" at bounding box center [467, 43] width 94 height 37
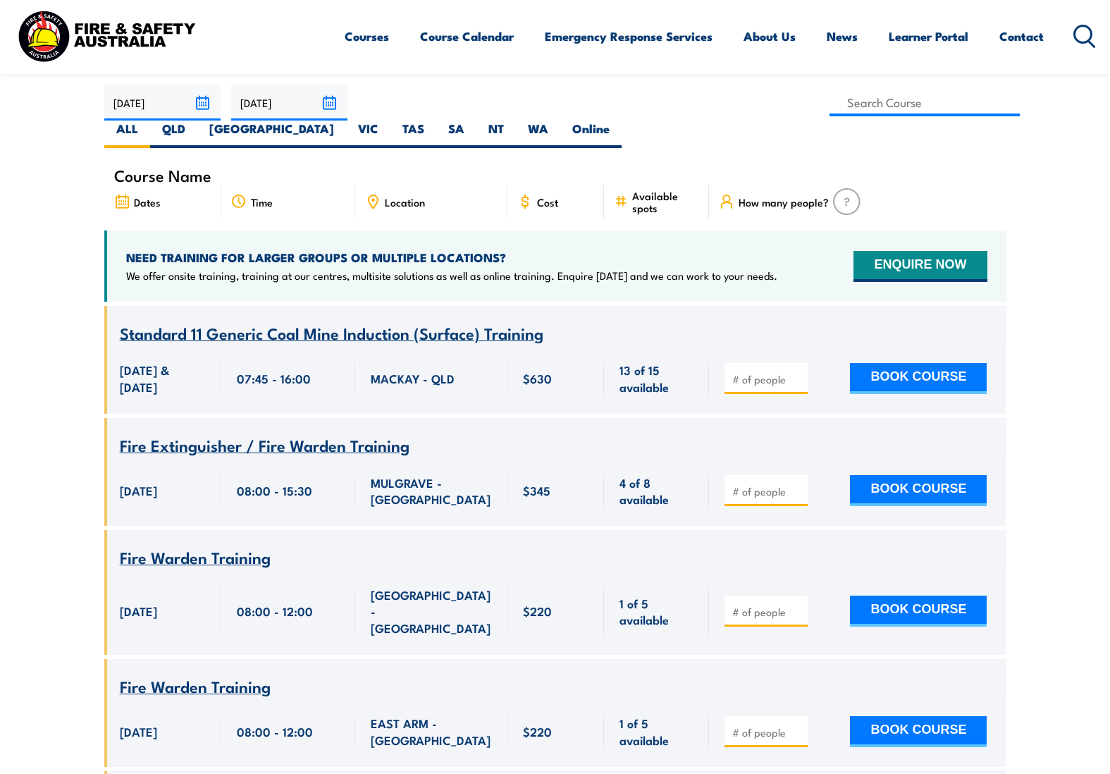
click at [726, 363] on div at bounding box center [765, 378] width 83 height 31
click at [738, 372] on input "number" at bounding box center [767, 379] width 70 height 14
type input "1"
click at [800, 372] on input "1" at bounding box center [767, 379] width 70 height 14
click at [930, 363] on button "BOOK COURSE" at bounding box center [918, 378] width 137 height 31
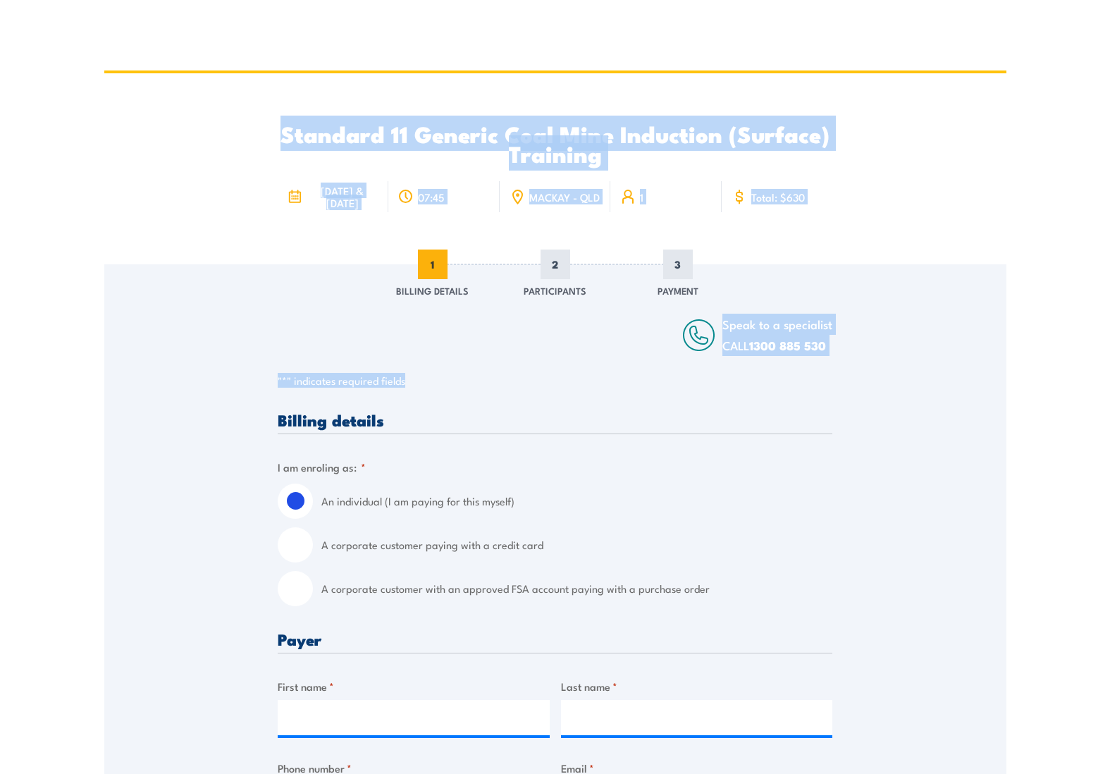
drag, startPoint x: 265, startPoint y: 94, endPoint x: 902, endPoint y: 367, distance: 693.1
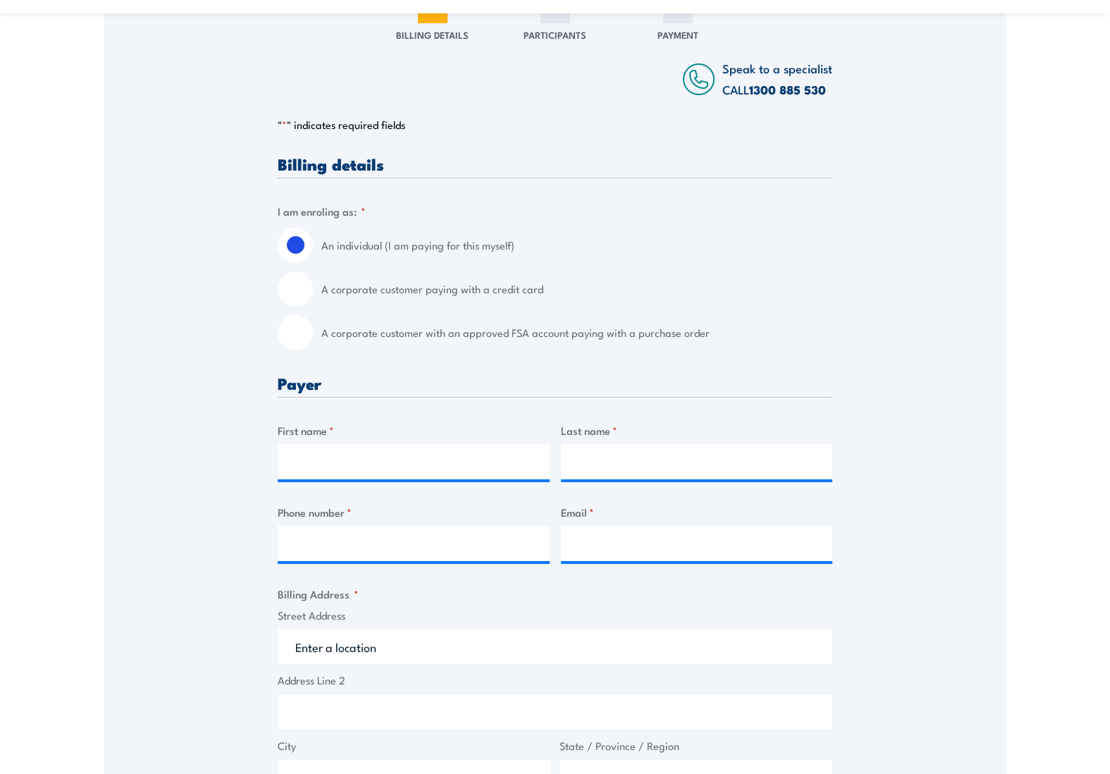
scroll to position [317, 0]
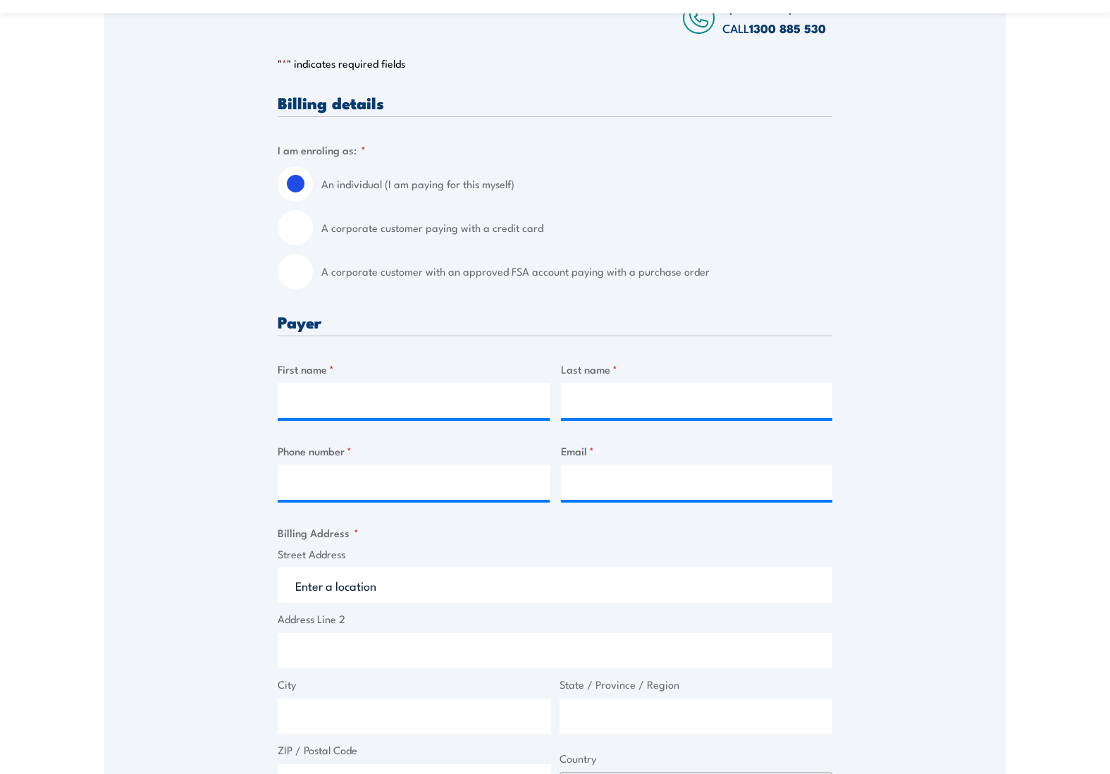
click at [296, 240] on input "A corporate customer paying with a credit card" at bounding box center [295, 227] width 35 height 35
radio input "true"
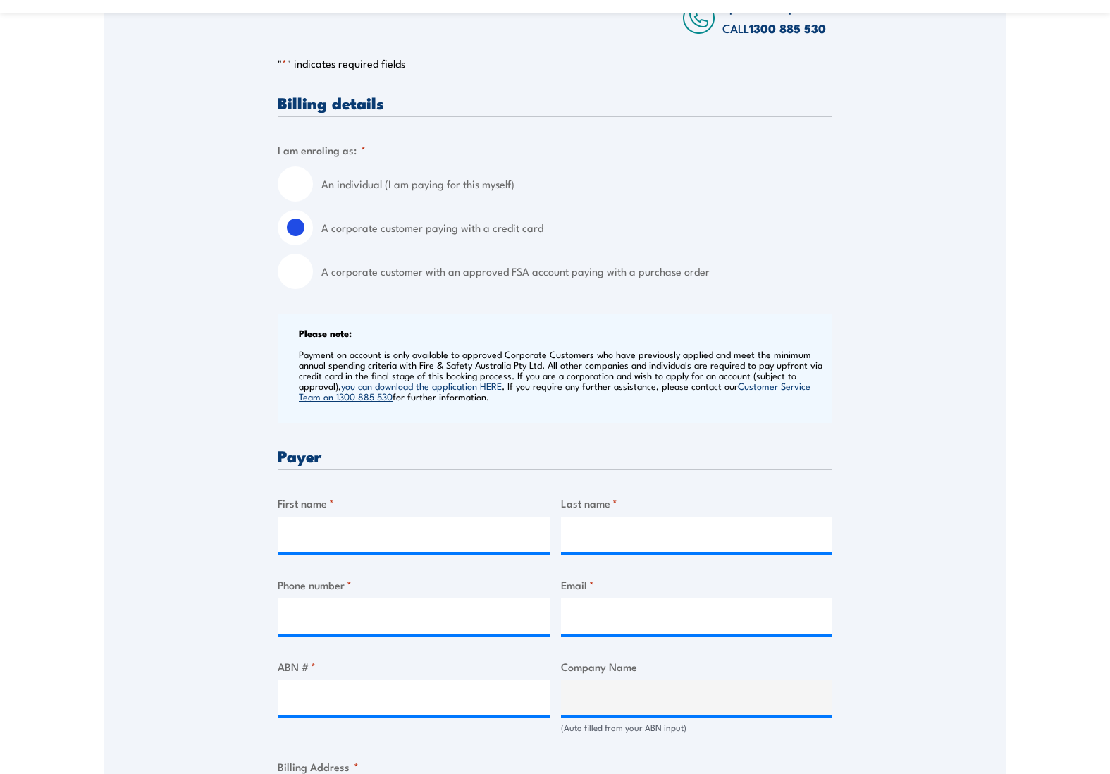
click at [296, 284] on input "A corporate customer with an approved FSA account paying with a purchase order" at bounding box center [295, 271] width 35 height 35
radio input "true"
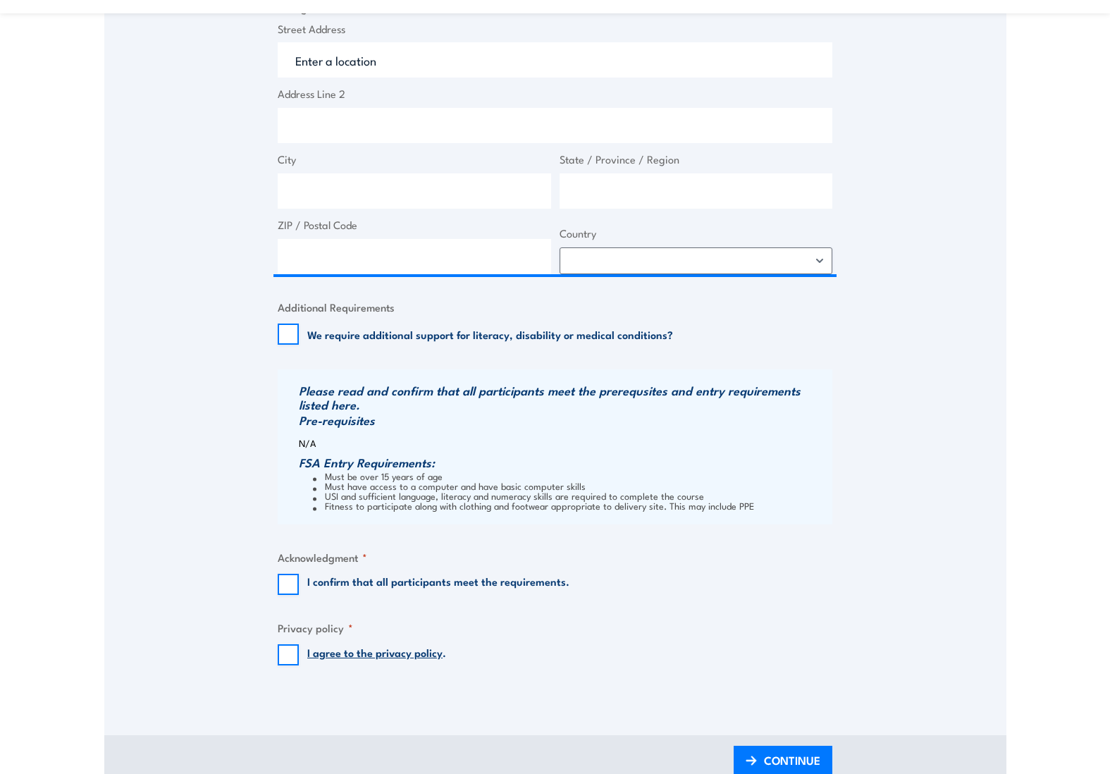
scroll to position [1268, 0]
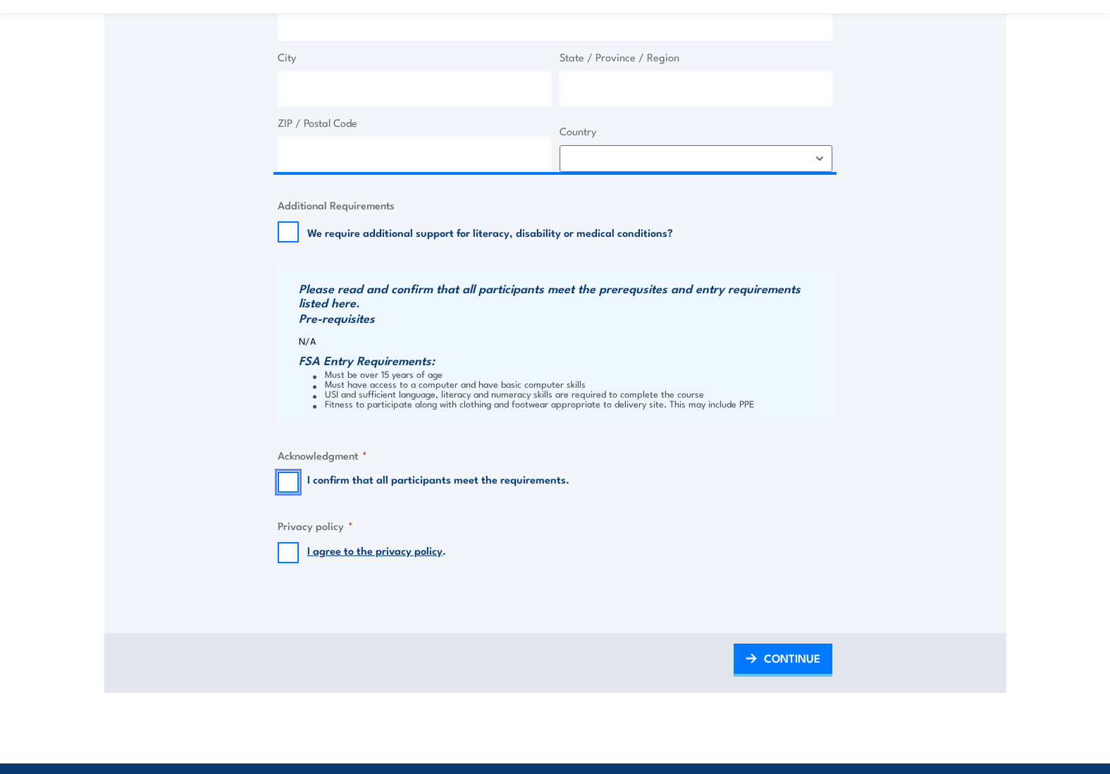
click at [290, 493] on input "I confirm that all participants meet the requirements." at bounding box center [288, 481] width 21 height 21
checkbox input "true"
click at [287, 563] on input "I agree to the privacy policy ." at bounding box center [288, 552] width 21 height 21
click at [287, 562] on input "I agree to the privacy policy ." at bounding box center [288, 552] width 21 height 21
checkbox input "false"
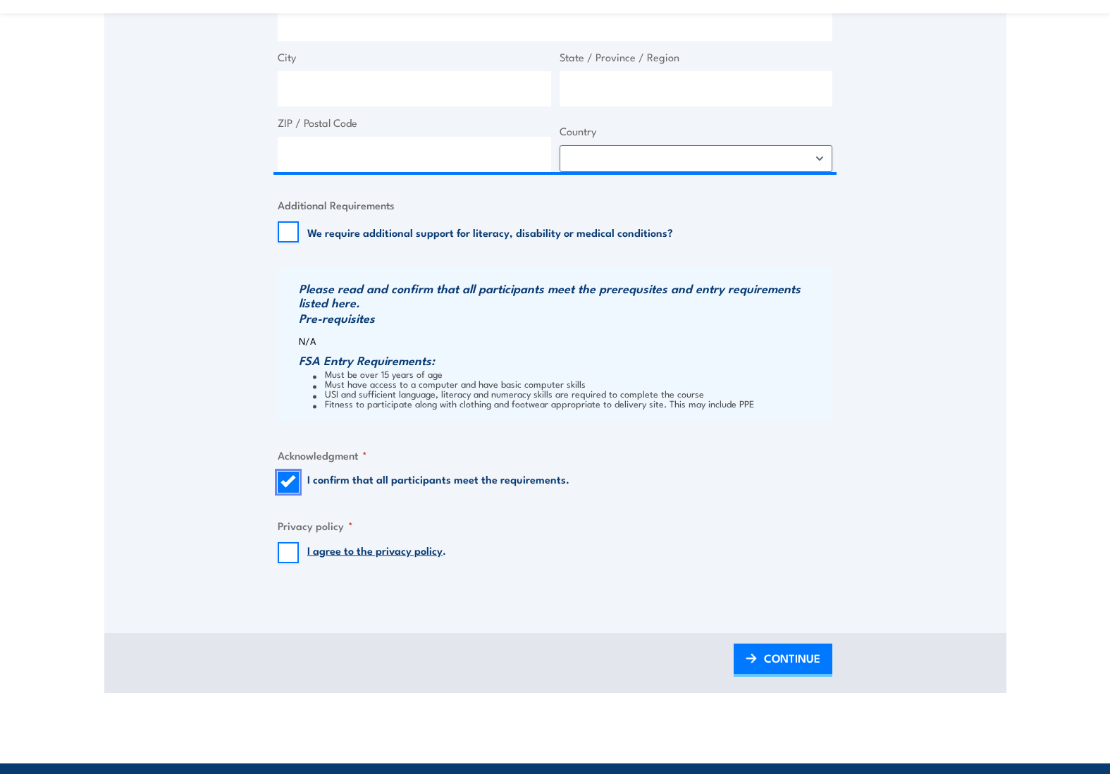
click at [279, 493] on input "I confirm that all participants meet the requirements." at bounding box center [288, 481] width 21 height 21
click at [285, 493] on input "I confirm that all participants meet the requirements." at bounding box center [288, 481] width 21 height 21
checkbox input "false"
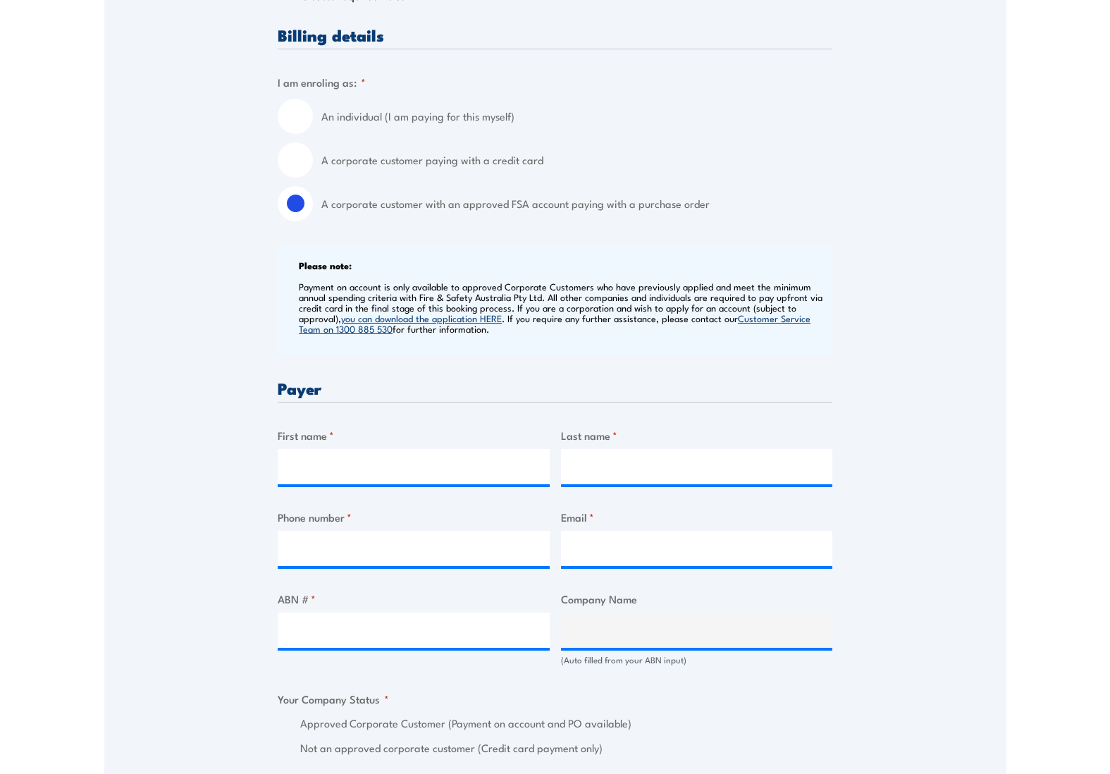
scroll to position [0, 0]
